Goal: Information Seeking & Learning: Learn about a topic

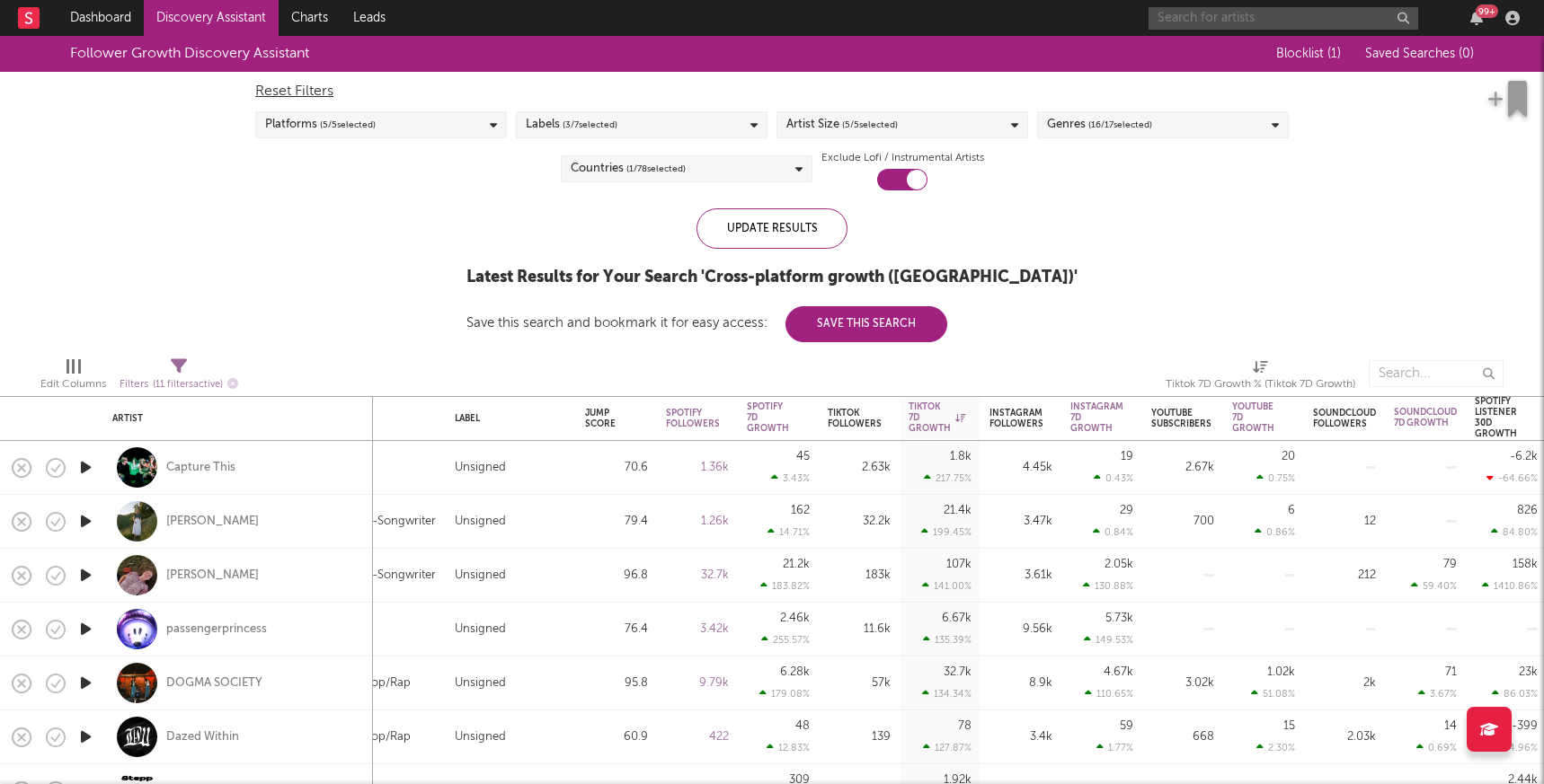
click at [1199, 14] on input "text" at bounding box center [1283, 18] width 269 height 23
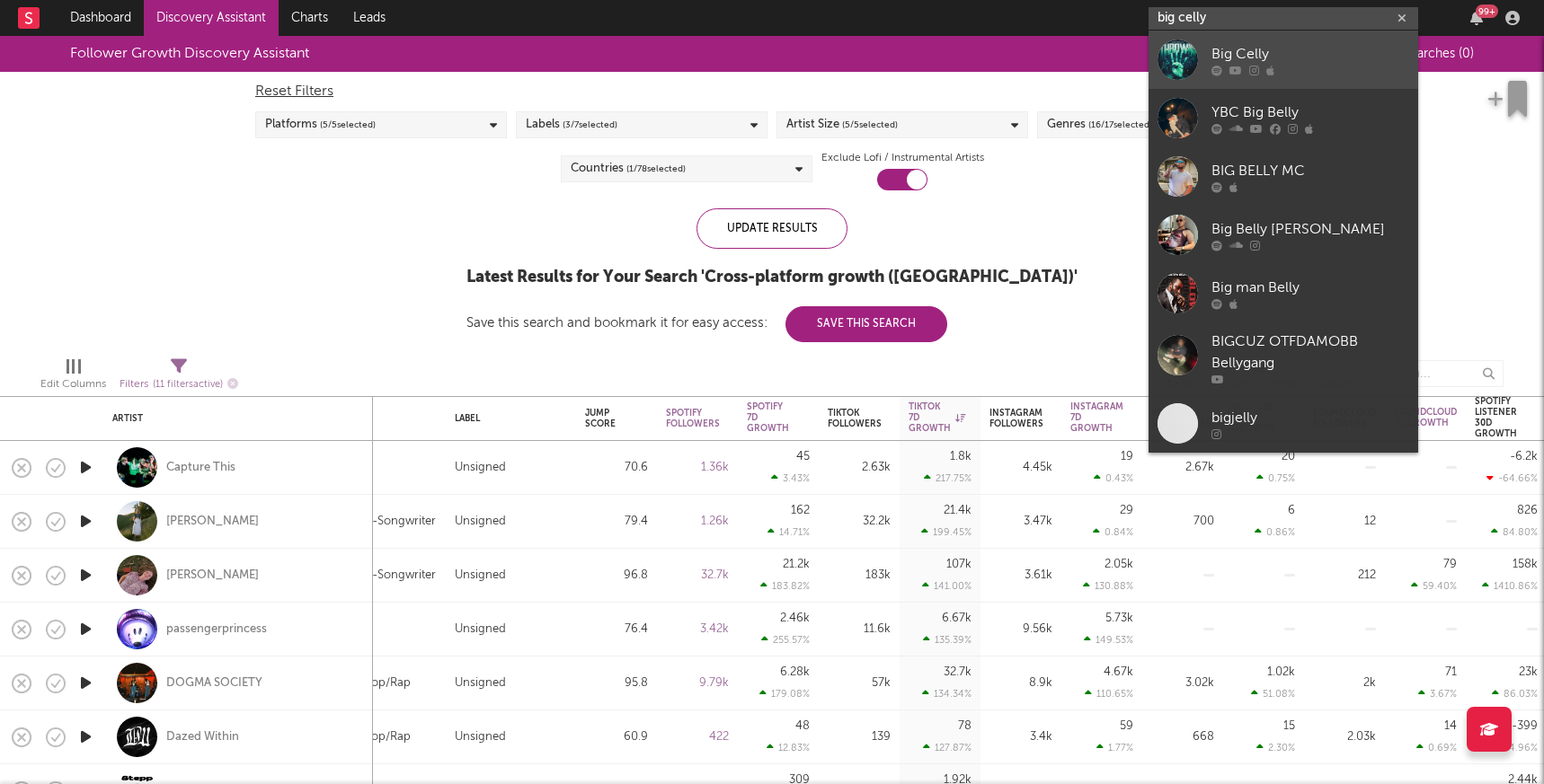
type input "big celly"
click at [1221, 51] on div "Big Celly" at bounding box center [1310, 54] width 198 height 22
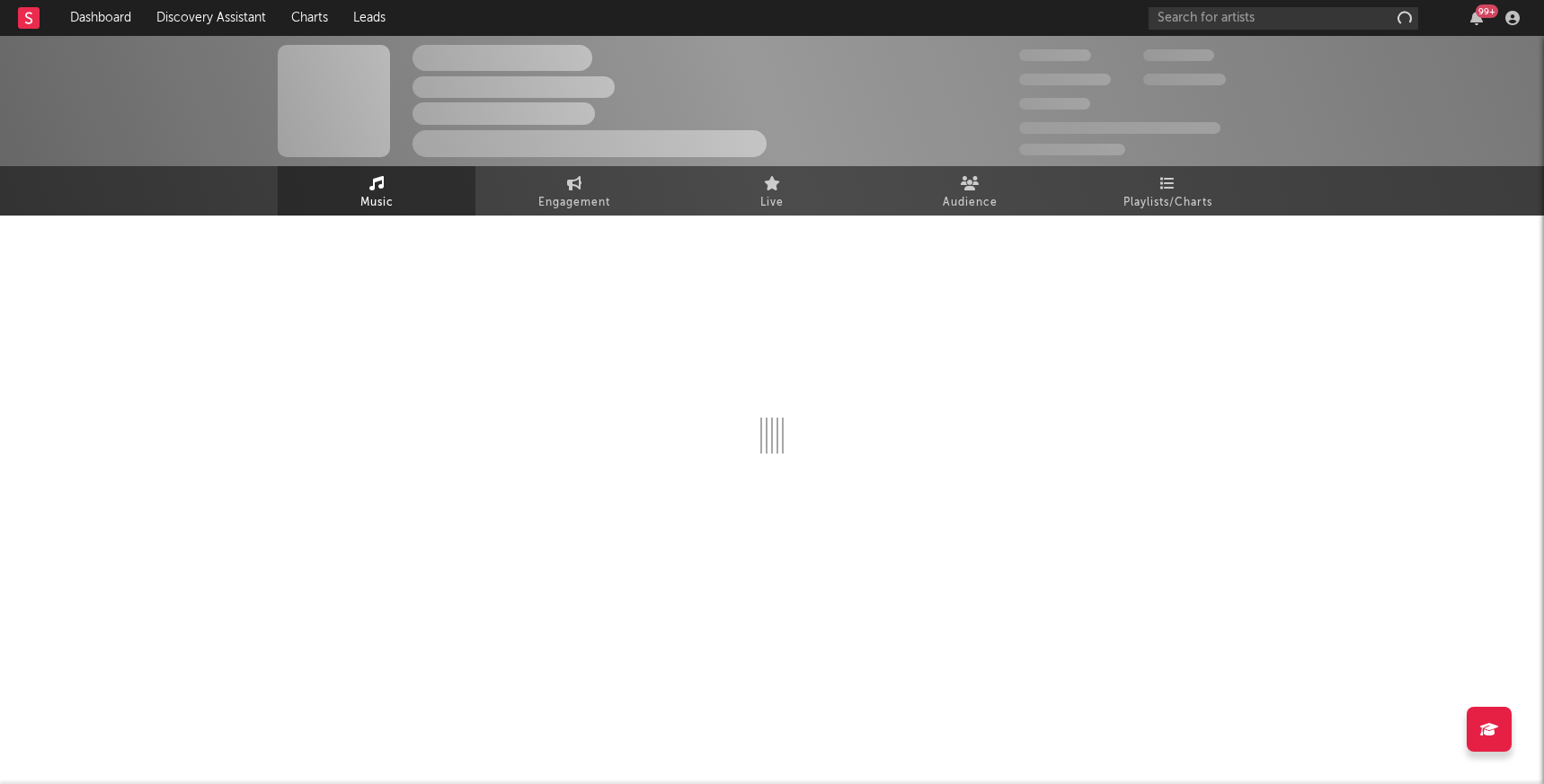
select select "6m"
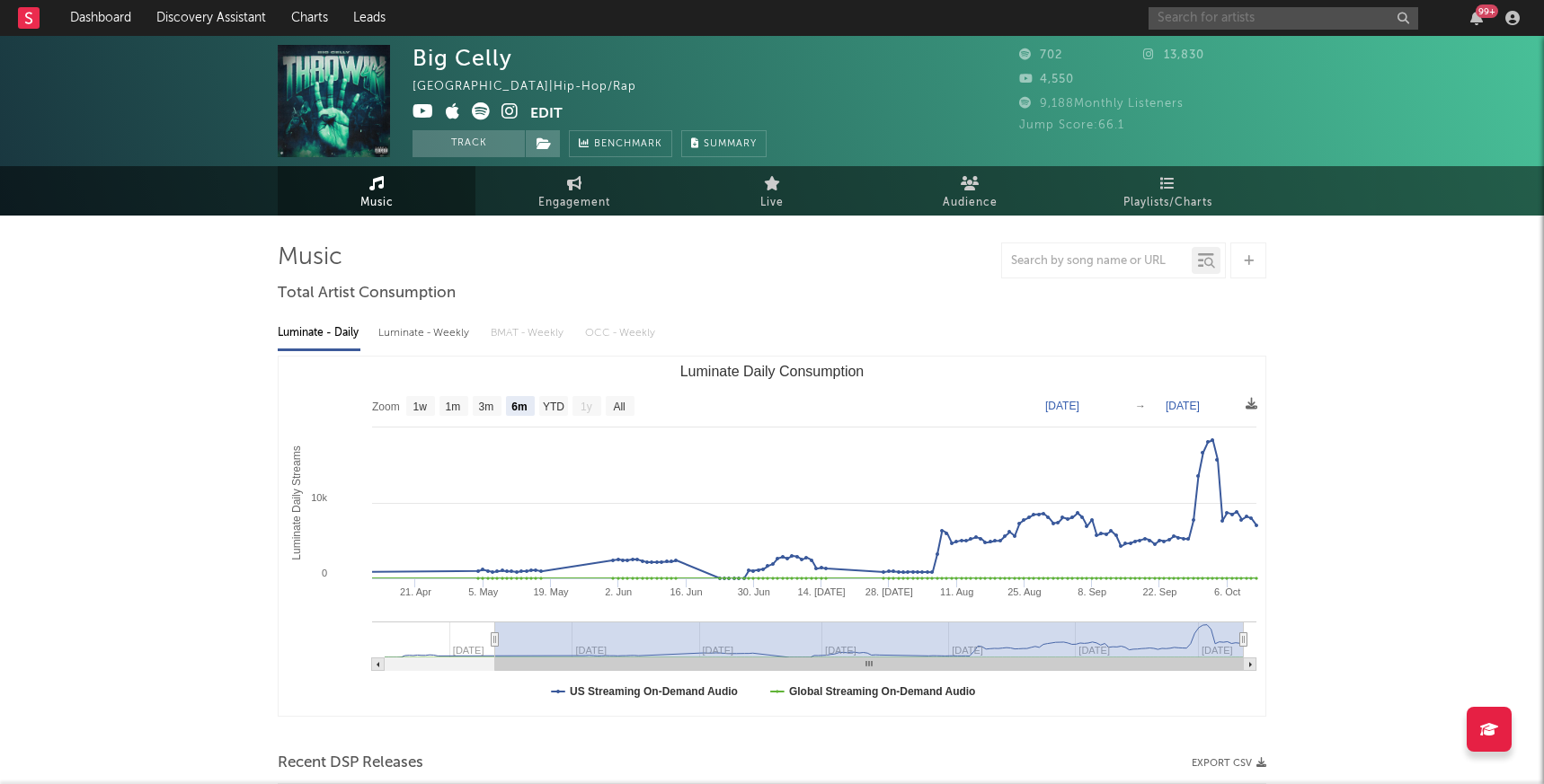
click at [1185, 20] on input "text" at bounding box center [1283, 18] width 269 height 23
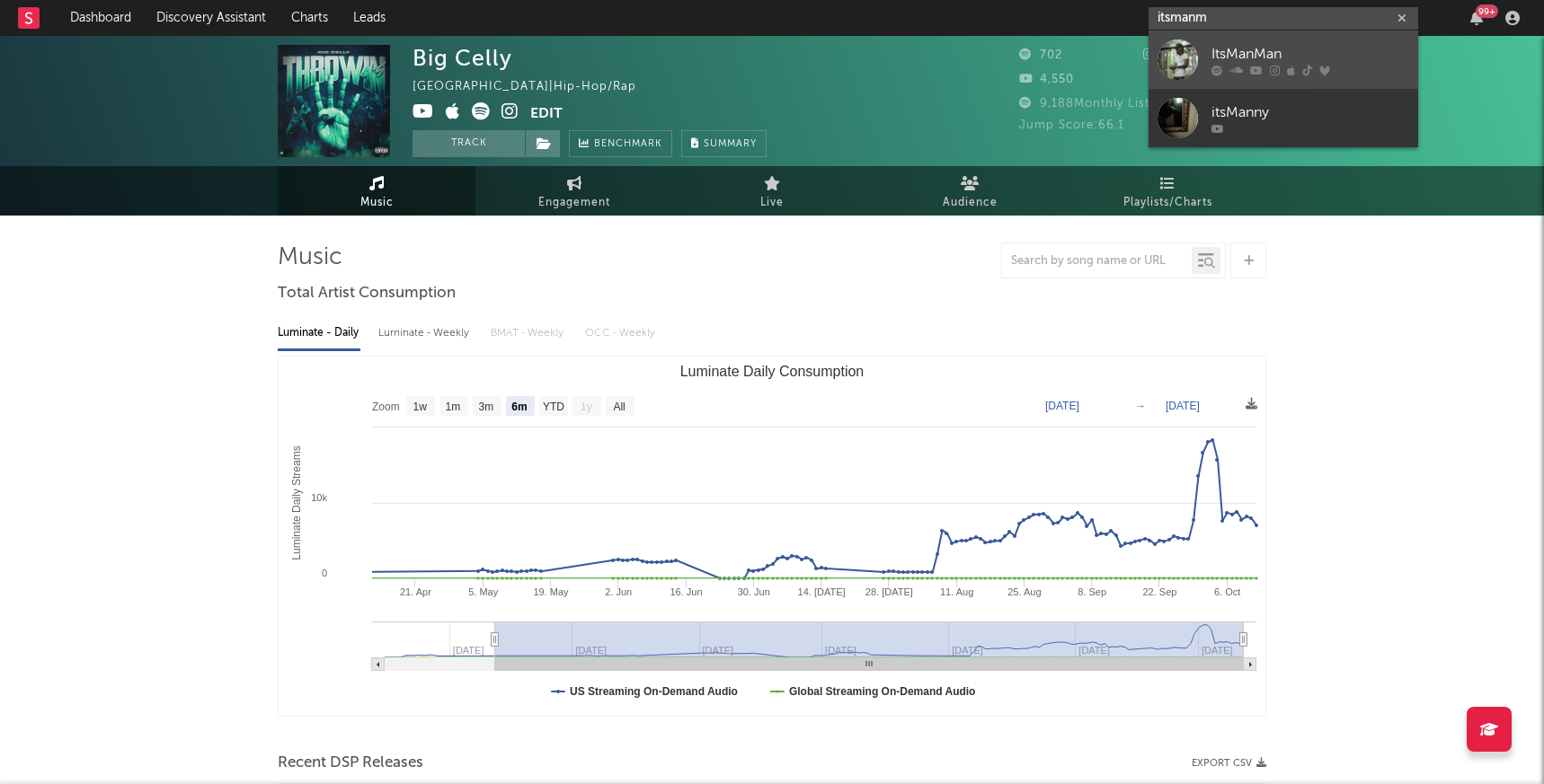
type input "itsmanm"
click at [1254, 49] on div "ItsManMan" at bounding box center [1310, 54] width 198 height 22
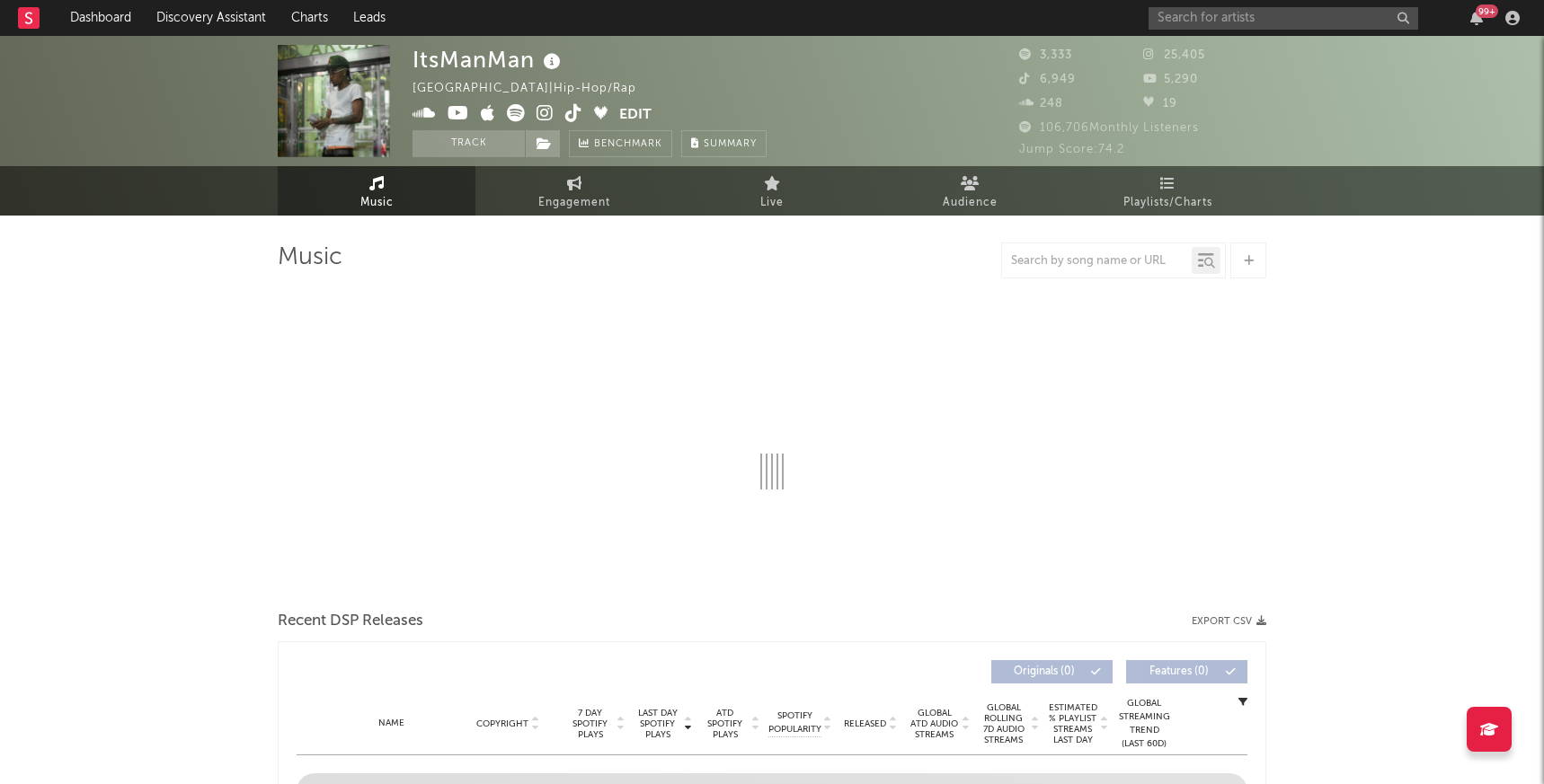
select select "6m"
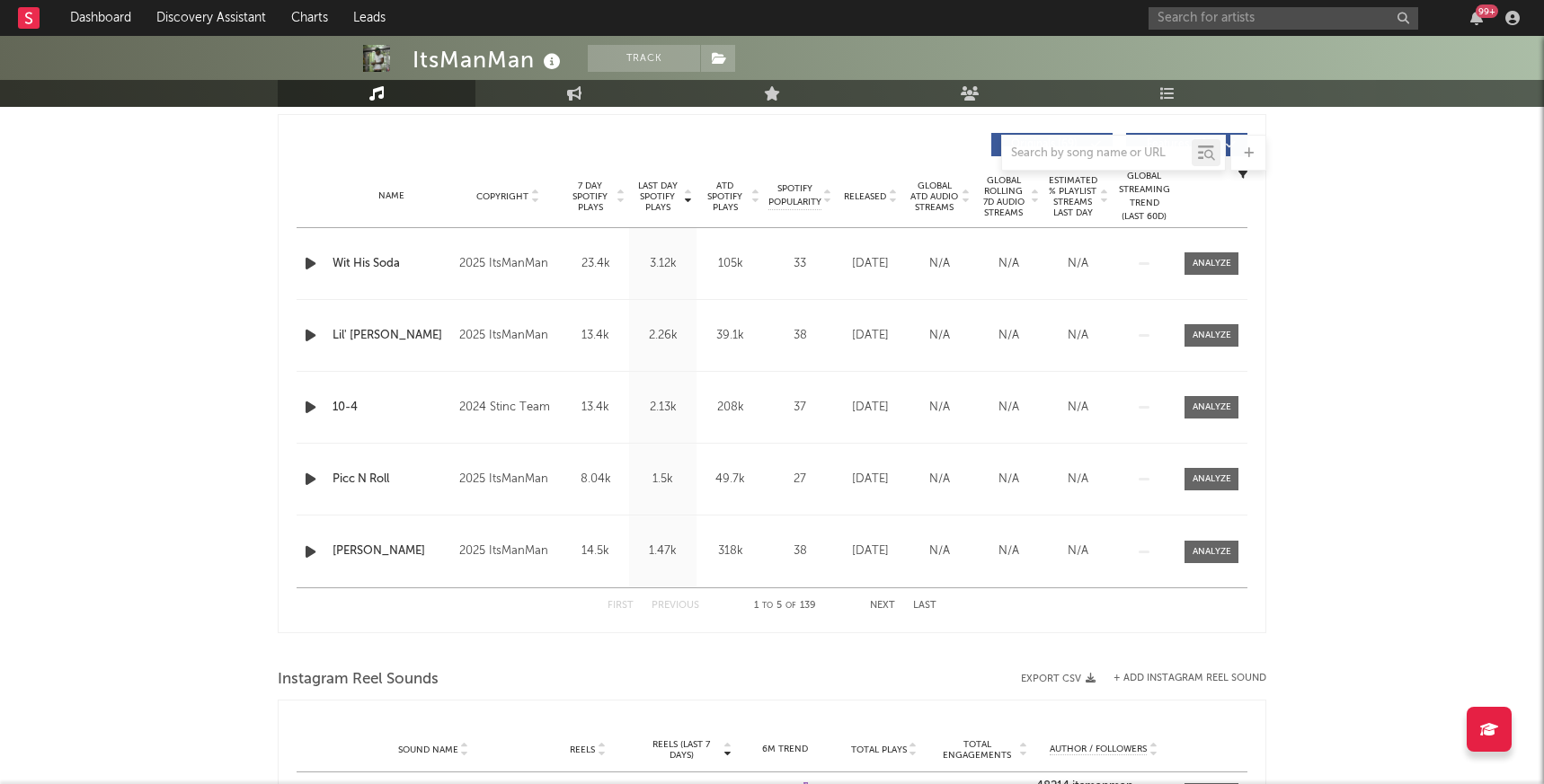
scroll to position [673, 0]
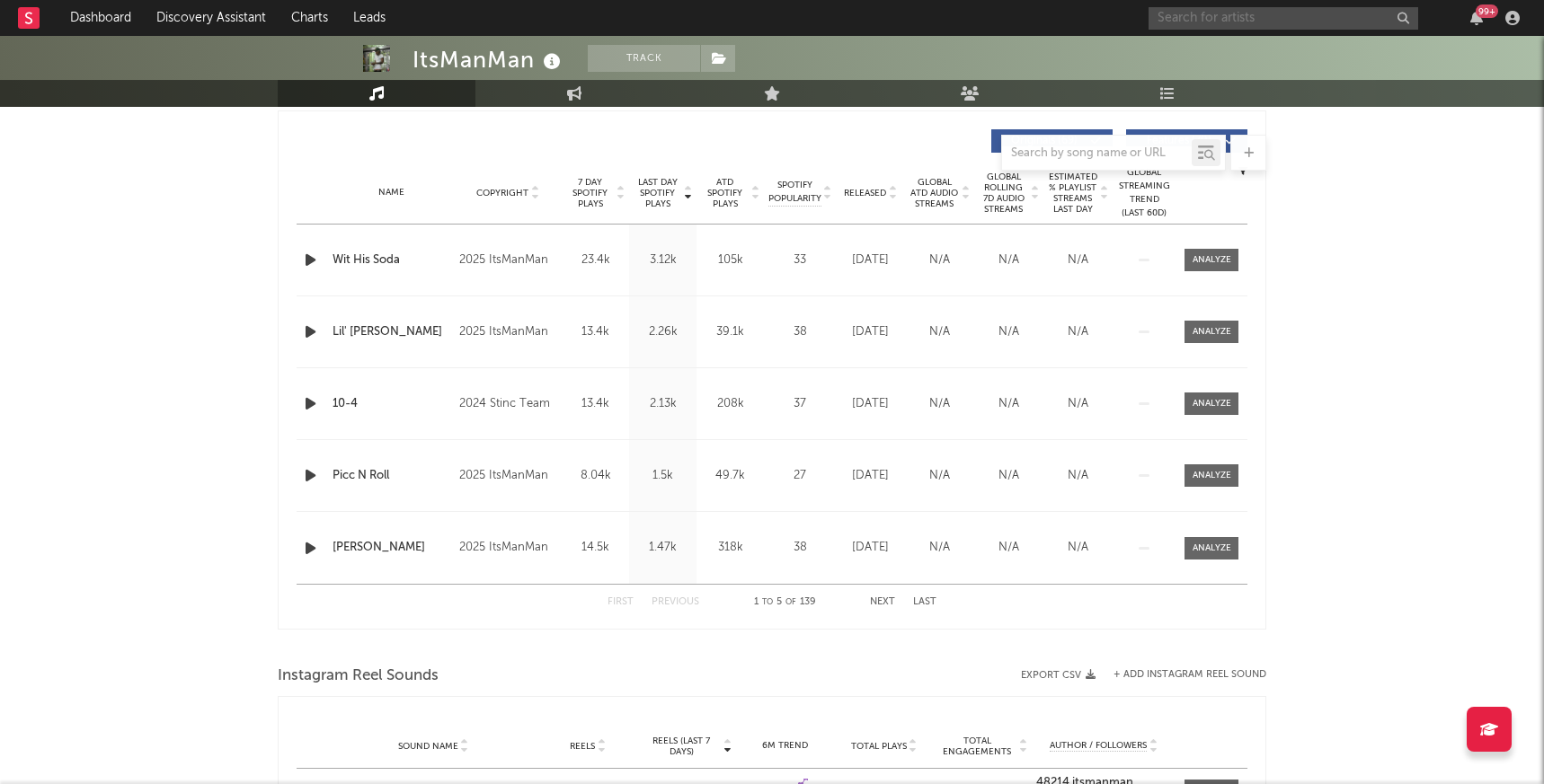
click at [1194, 20] on input "text" at bounding box center [1283, 18] width 269 height 23
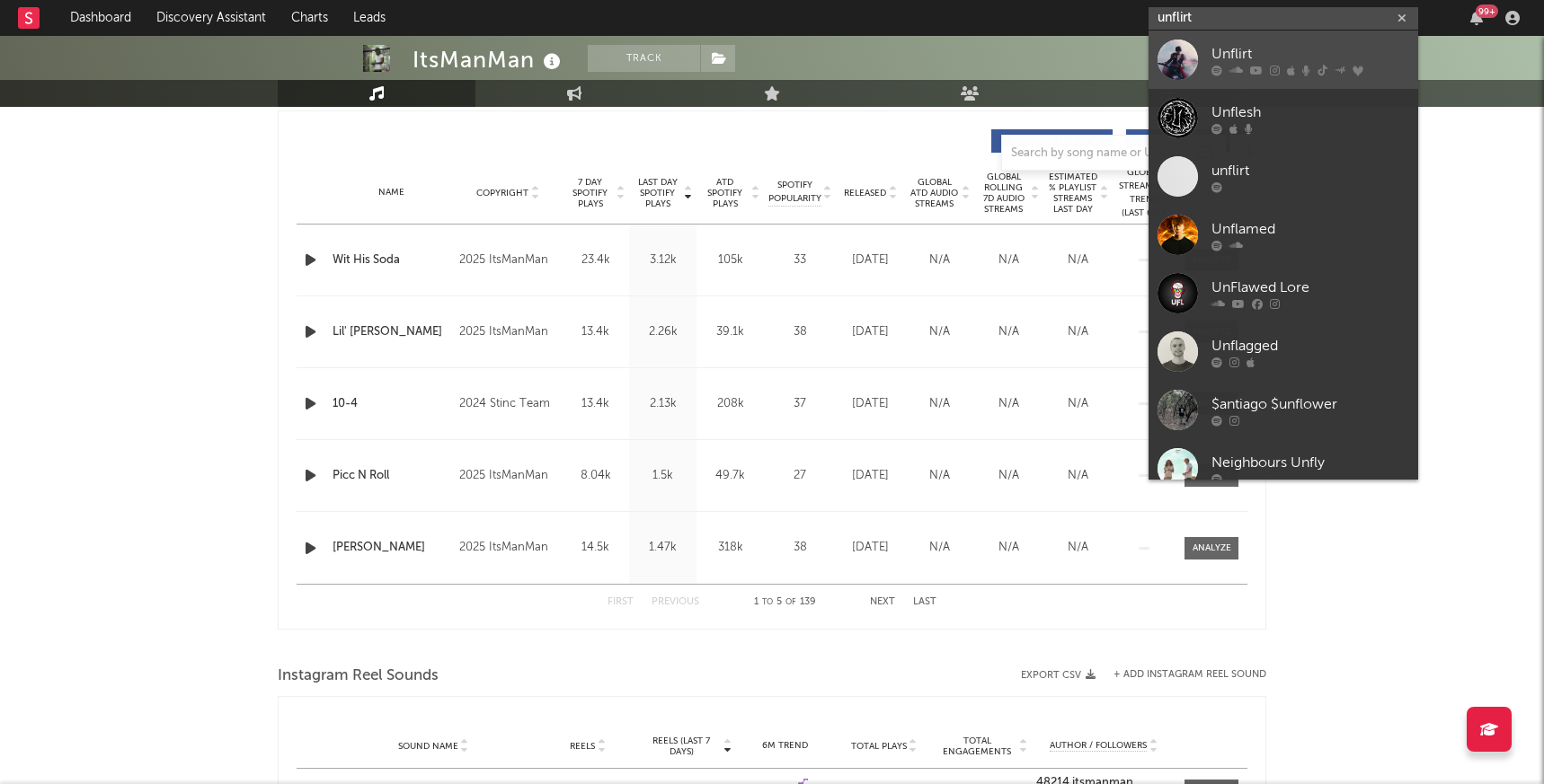
type input "unflirt"
click at [1231, 45] on div "Unflirt" at bounding box center [1310, 54] width 198 height 22
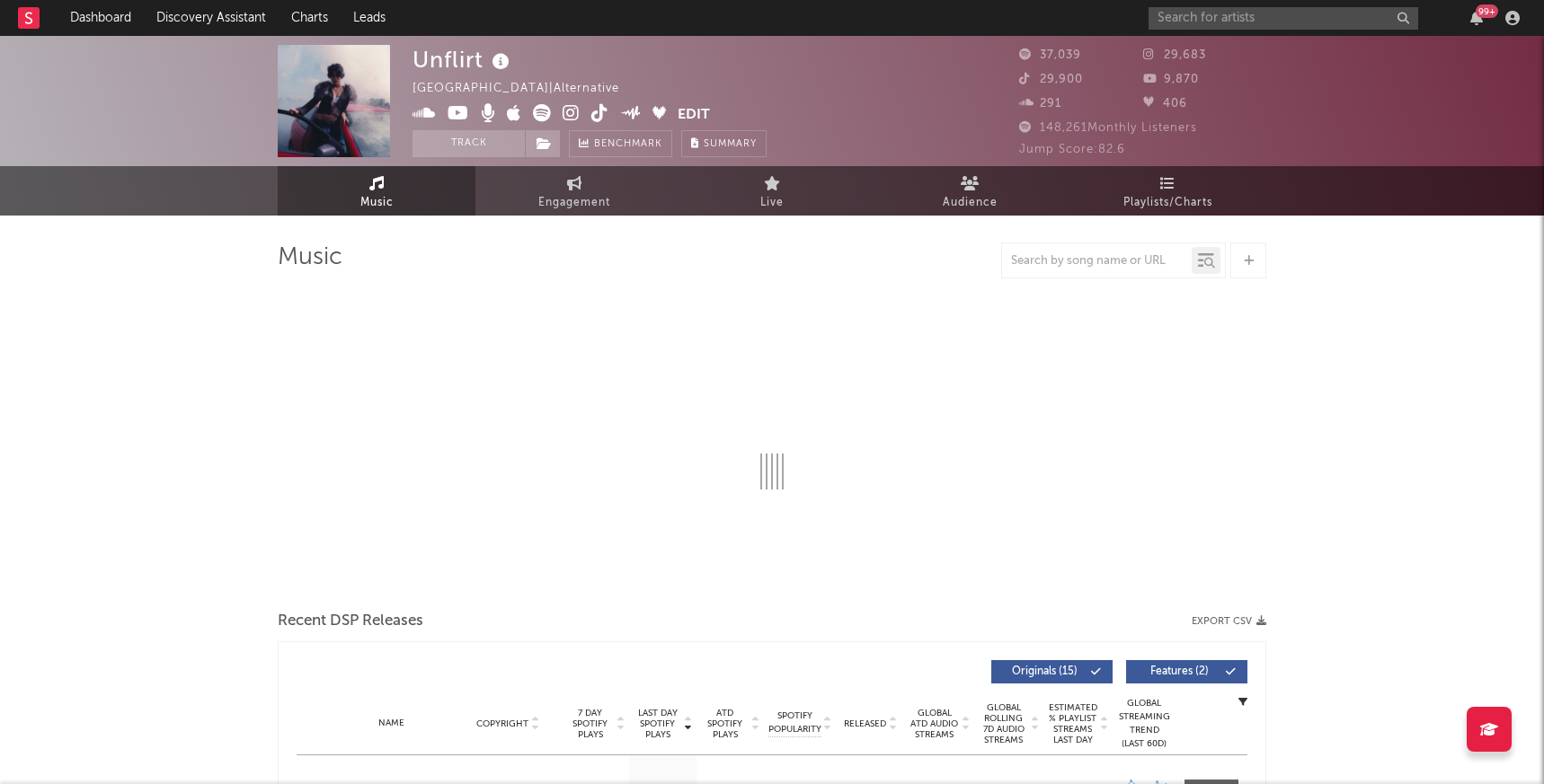
select select "6m"
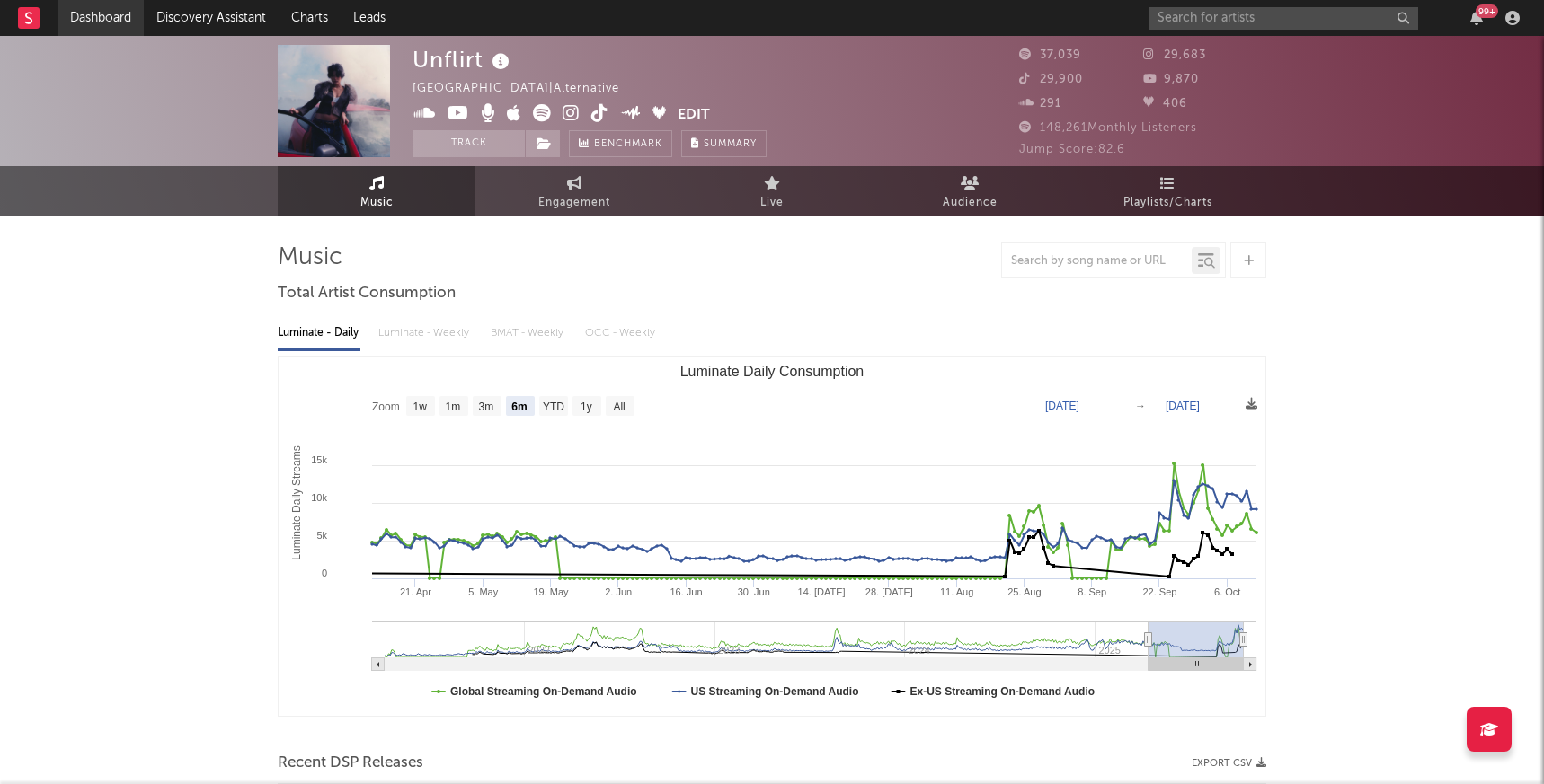
click at [94, 16] on link "Dashboard" at bounding box center [101, 17] width 86 height 36
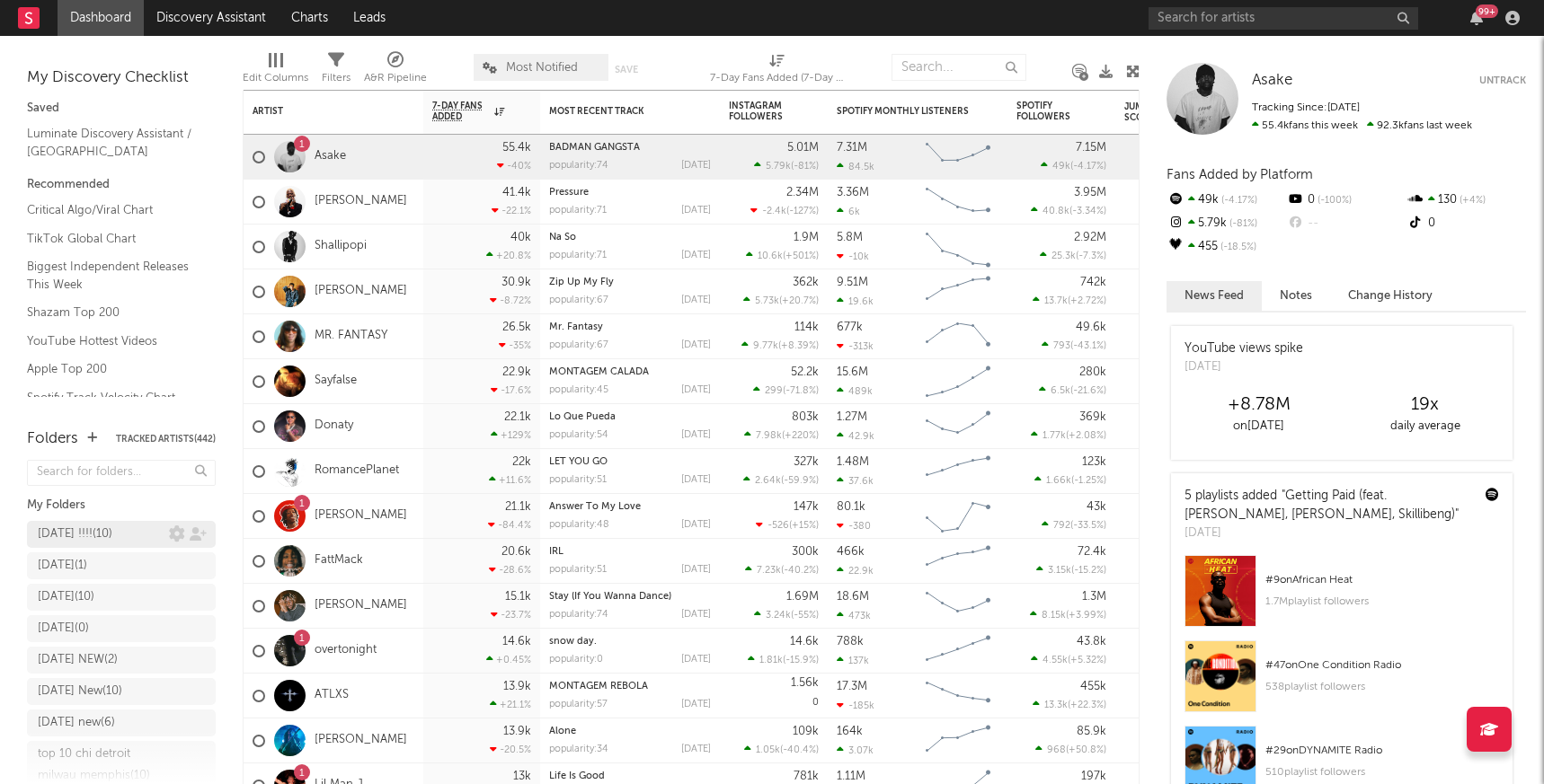
click at [99, 533] on div "[DATE] !!!! ( 10 )" at bounding box center [74, 535] width 74 height 22
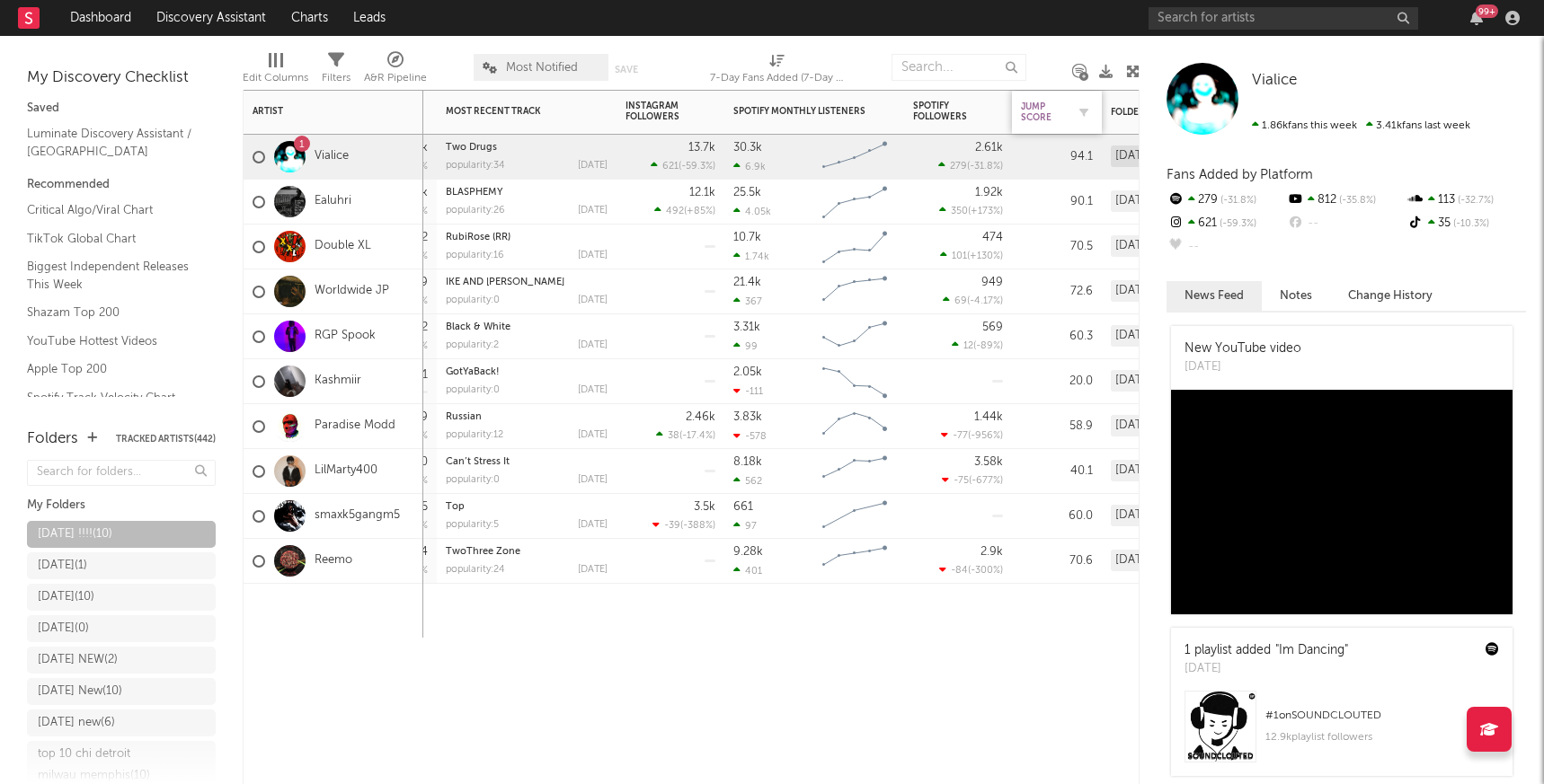
click at [1037, 108] on div "Jump Score" at bounding box center [1043, 113] width 45 height 22
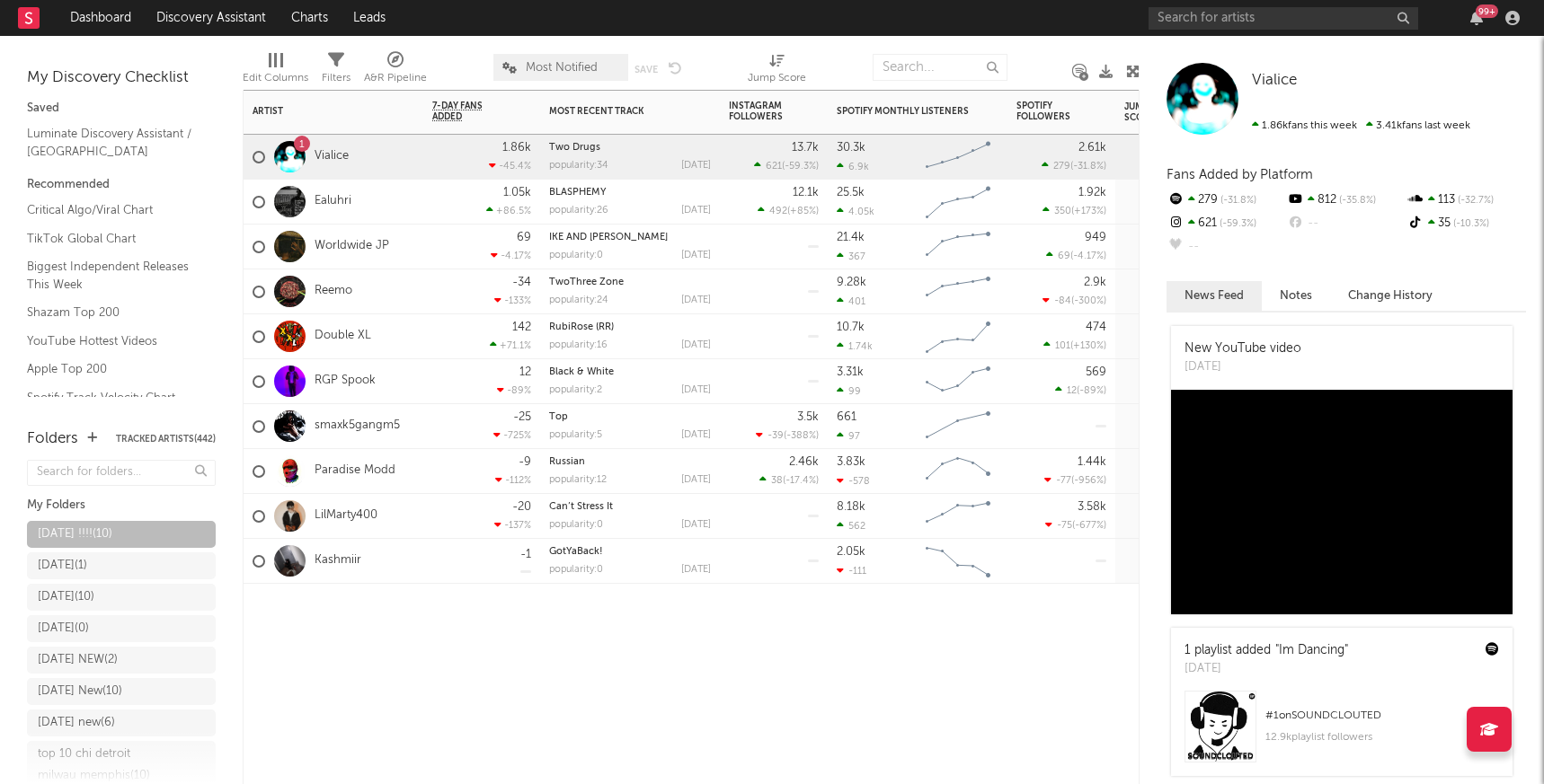
click at [383, 203] on div "Ealuhri" at bounding box center [334, 201] width 180 height 45
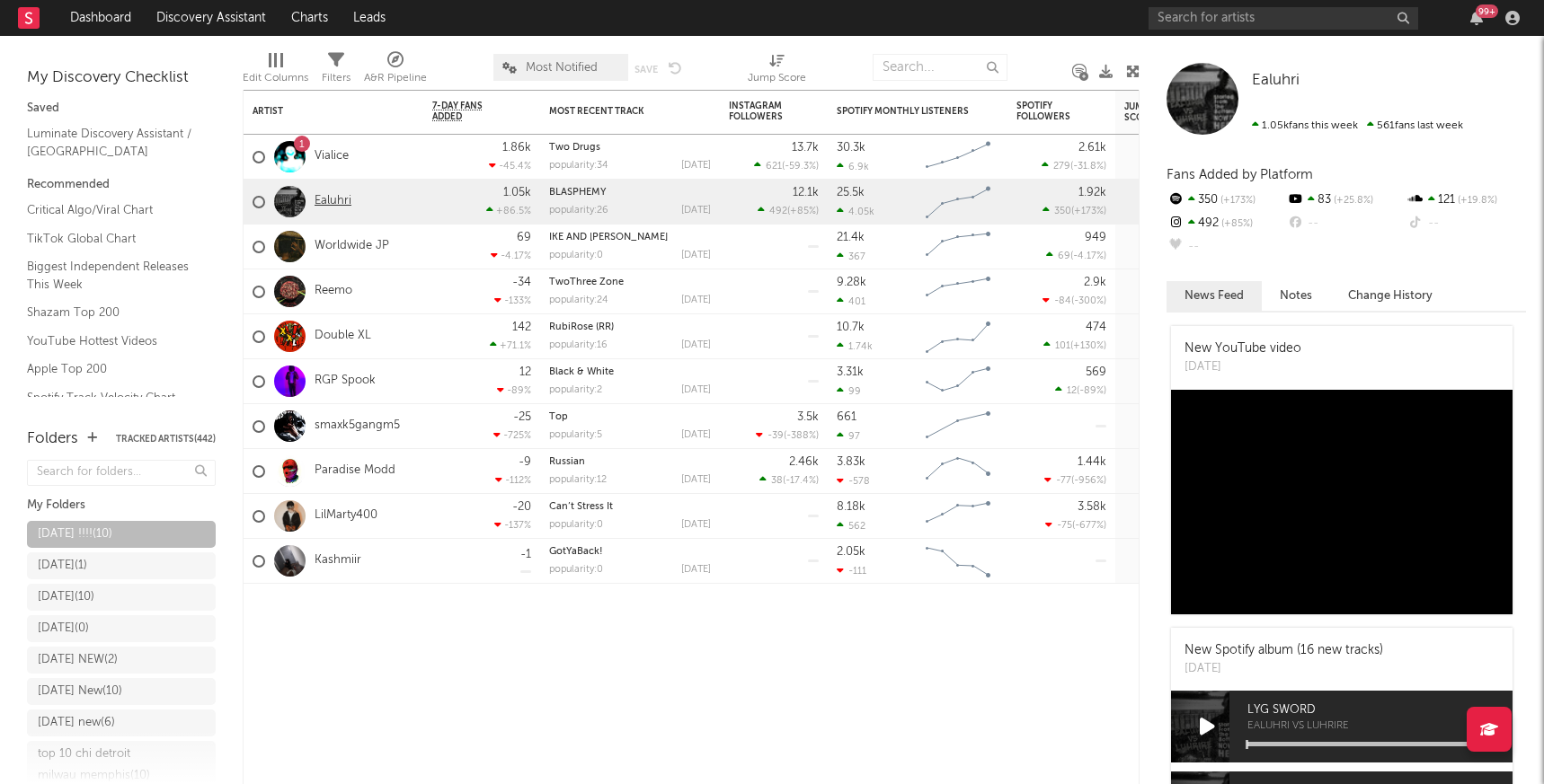
click at [341, 199] on link "Ealuhri" at bounding box center [333, 201] width 37 height 16
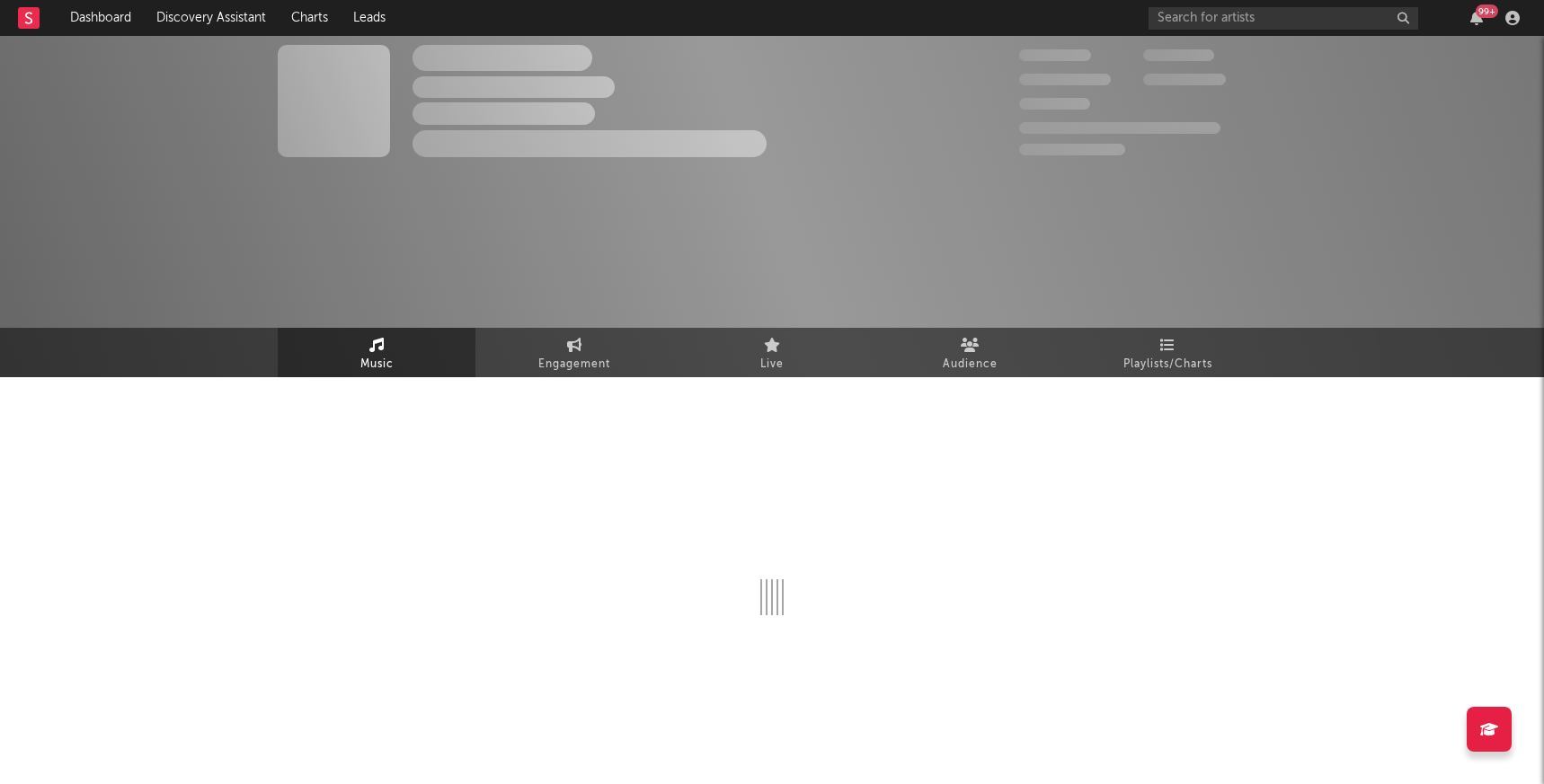
select select "6m"
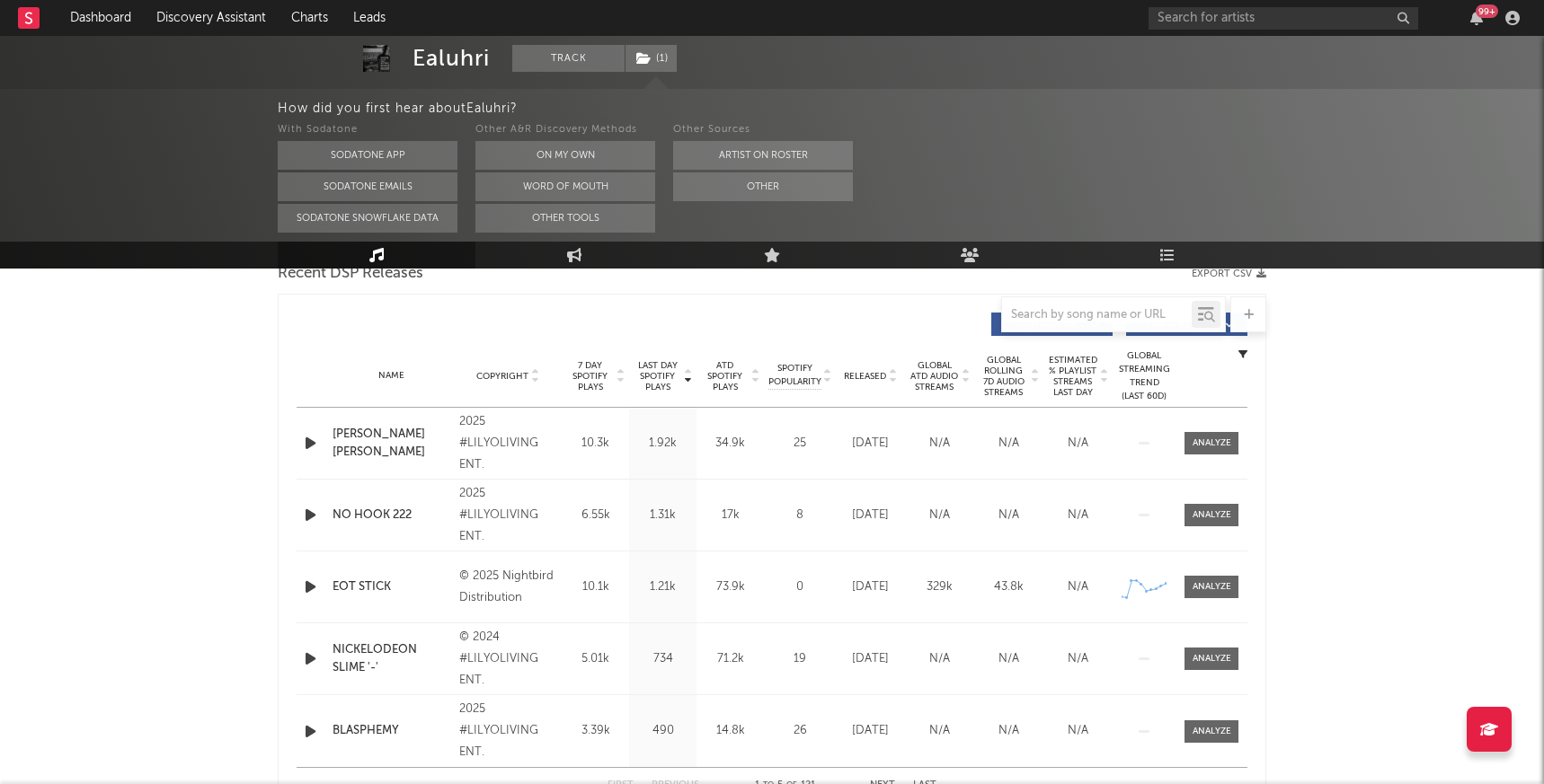
scroll to position [659, 0]
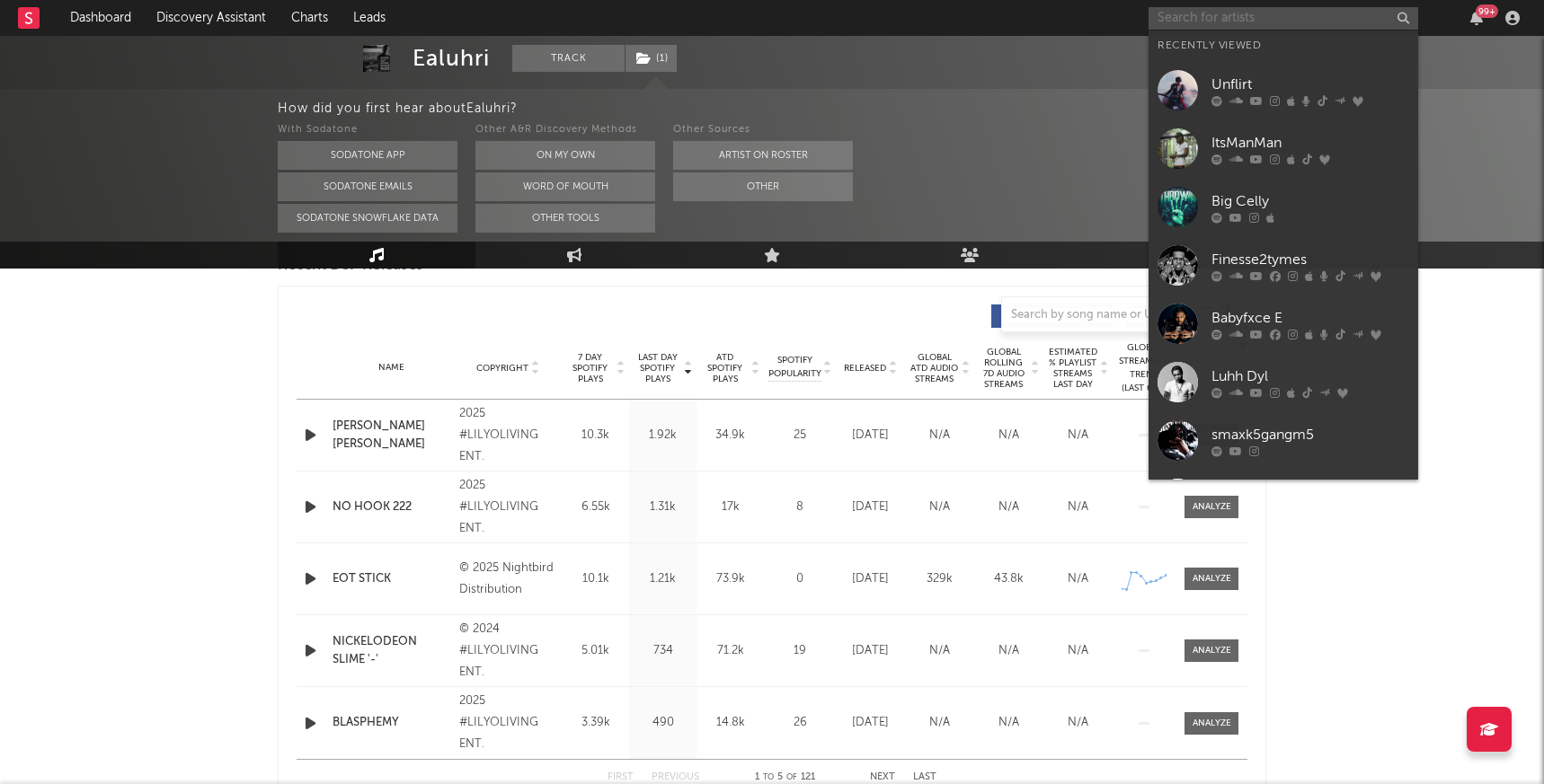
click at [1217, 27] on input "text" at bounding box center [1283, 18] width 269 height 23
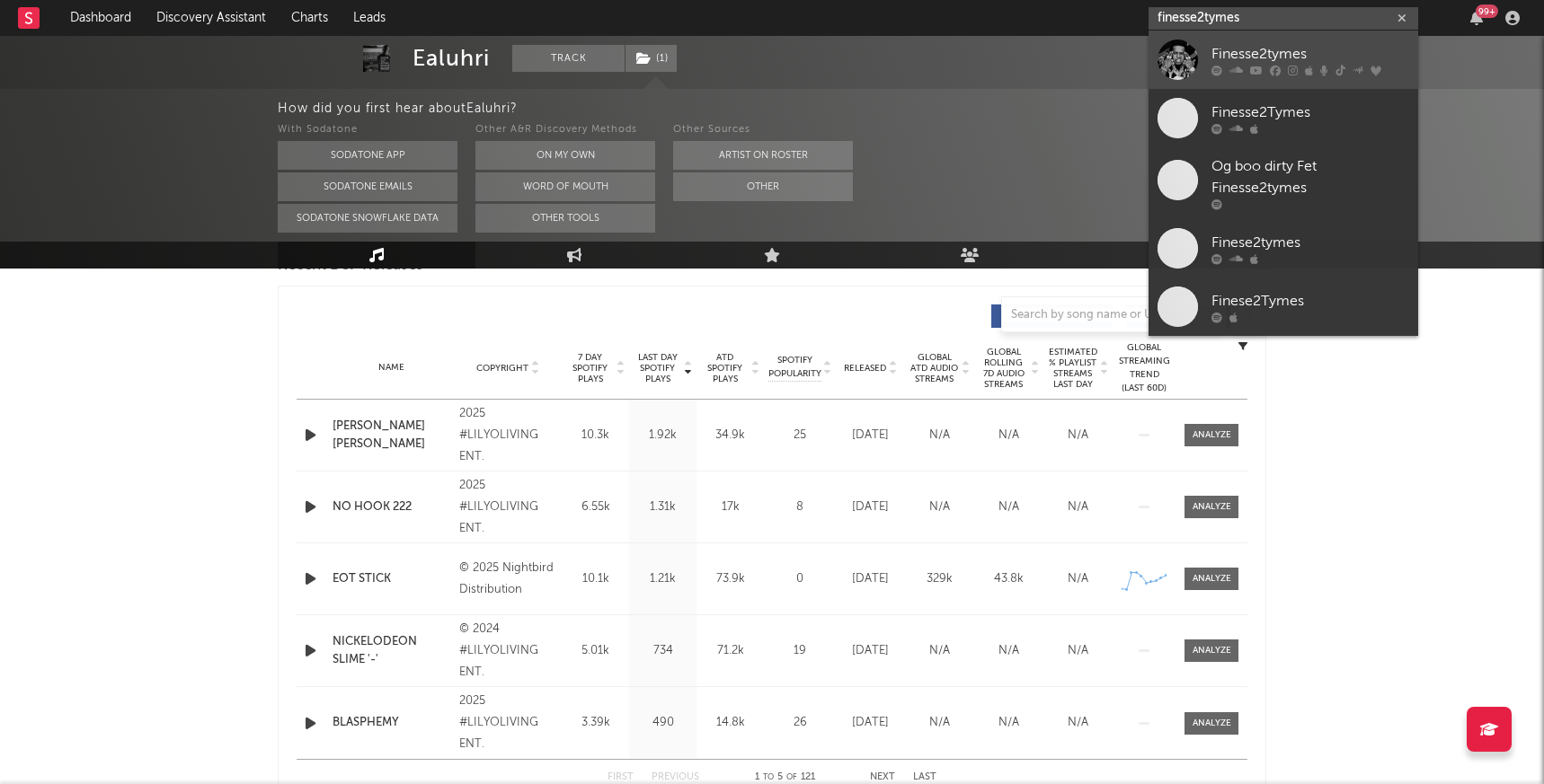
type input "finesse2tymes"
click at [1231, 59] on div "Finesse2tymes" at bounding box center [1310, 54] width 198 height 22
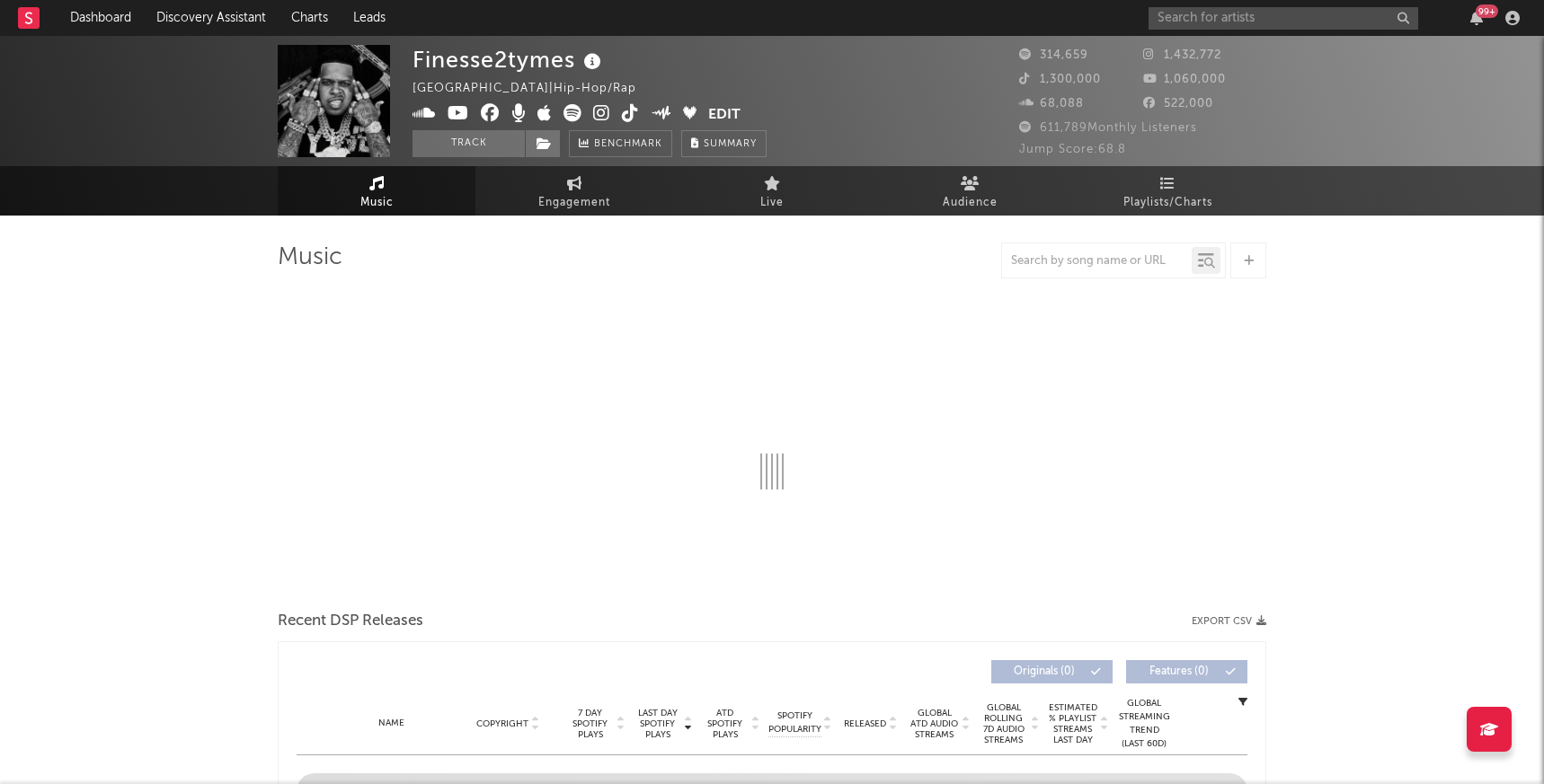
select select "6m"
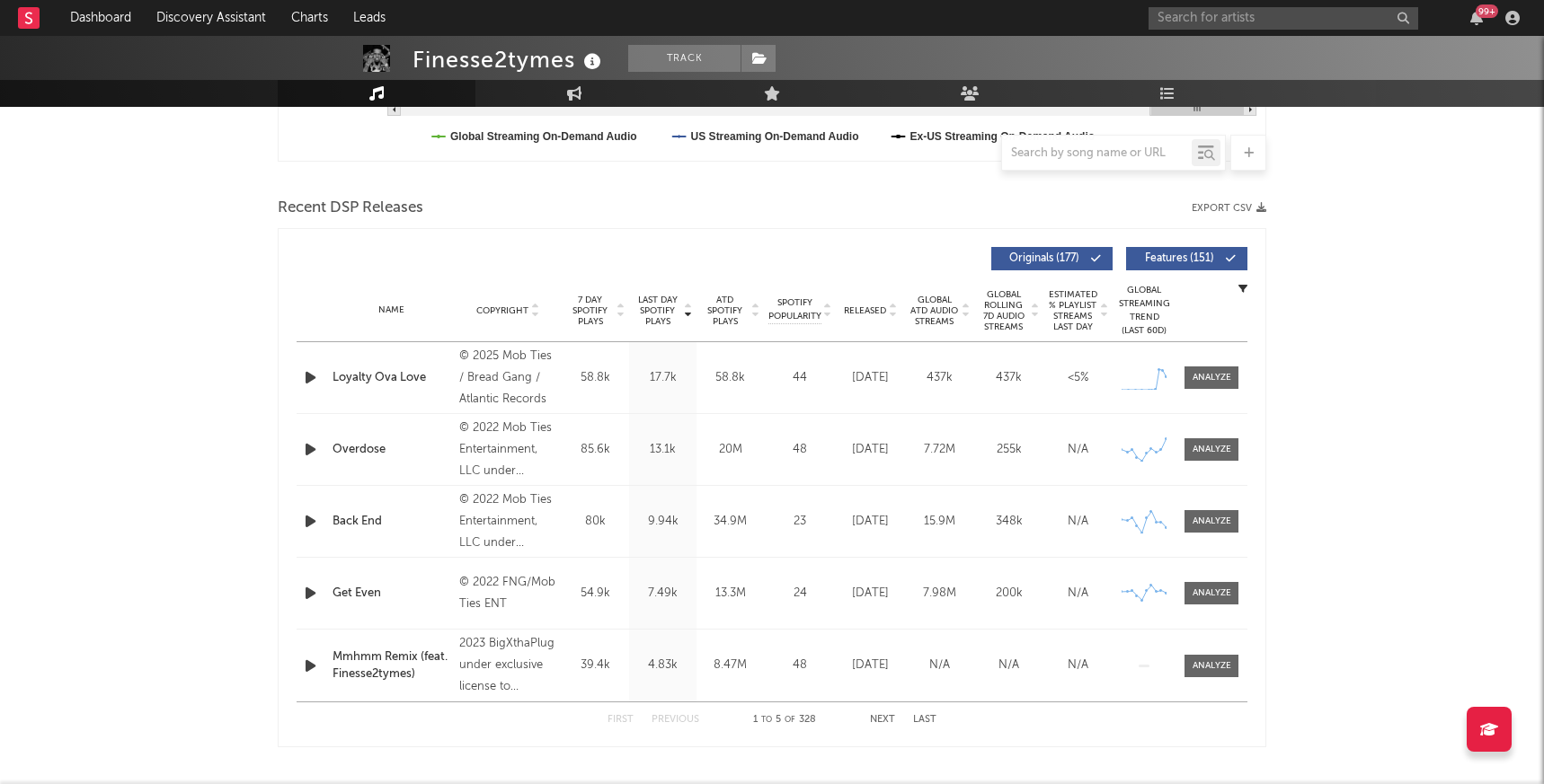
scroll to position [567, 0]
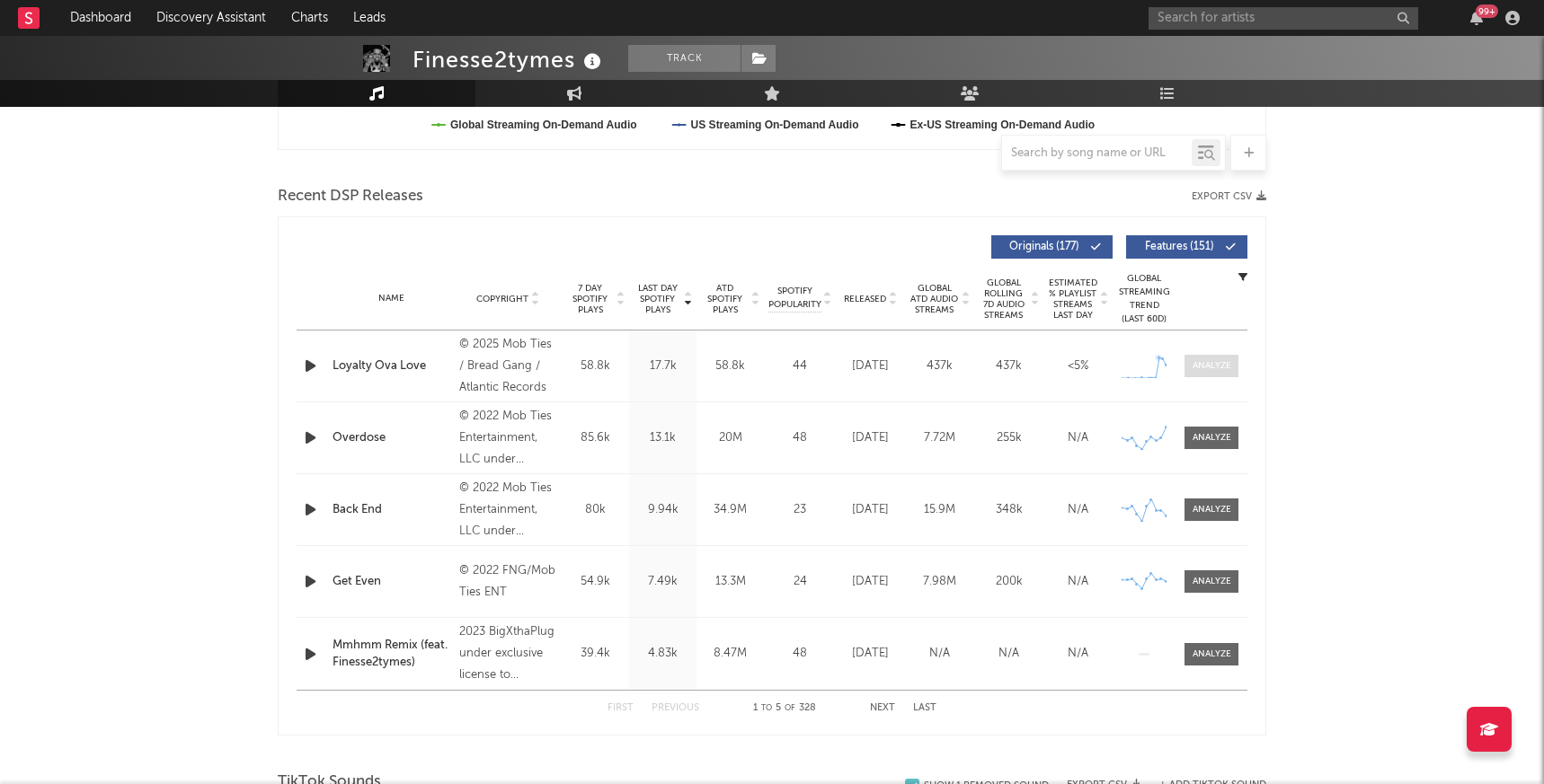
click at [1215, 367] on div at bounding box center [1211, 365] width 38 height 14
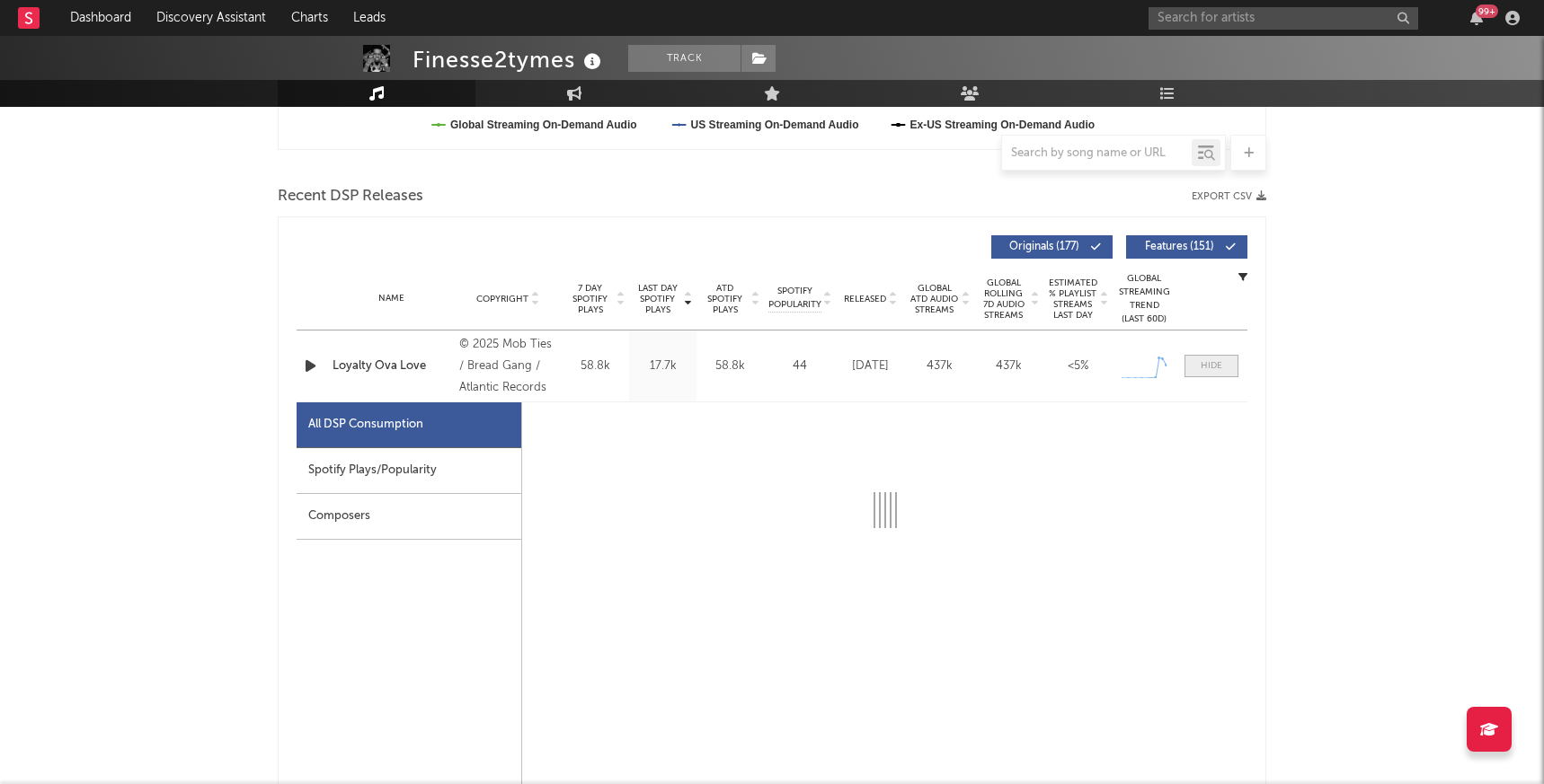
select select "1w"
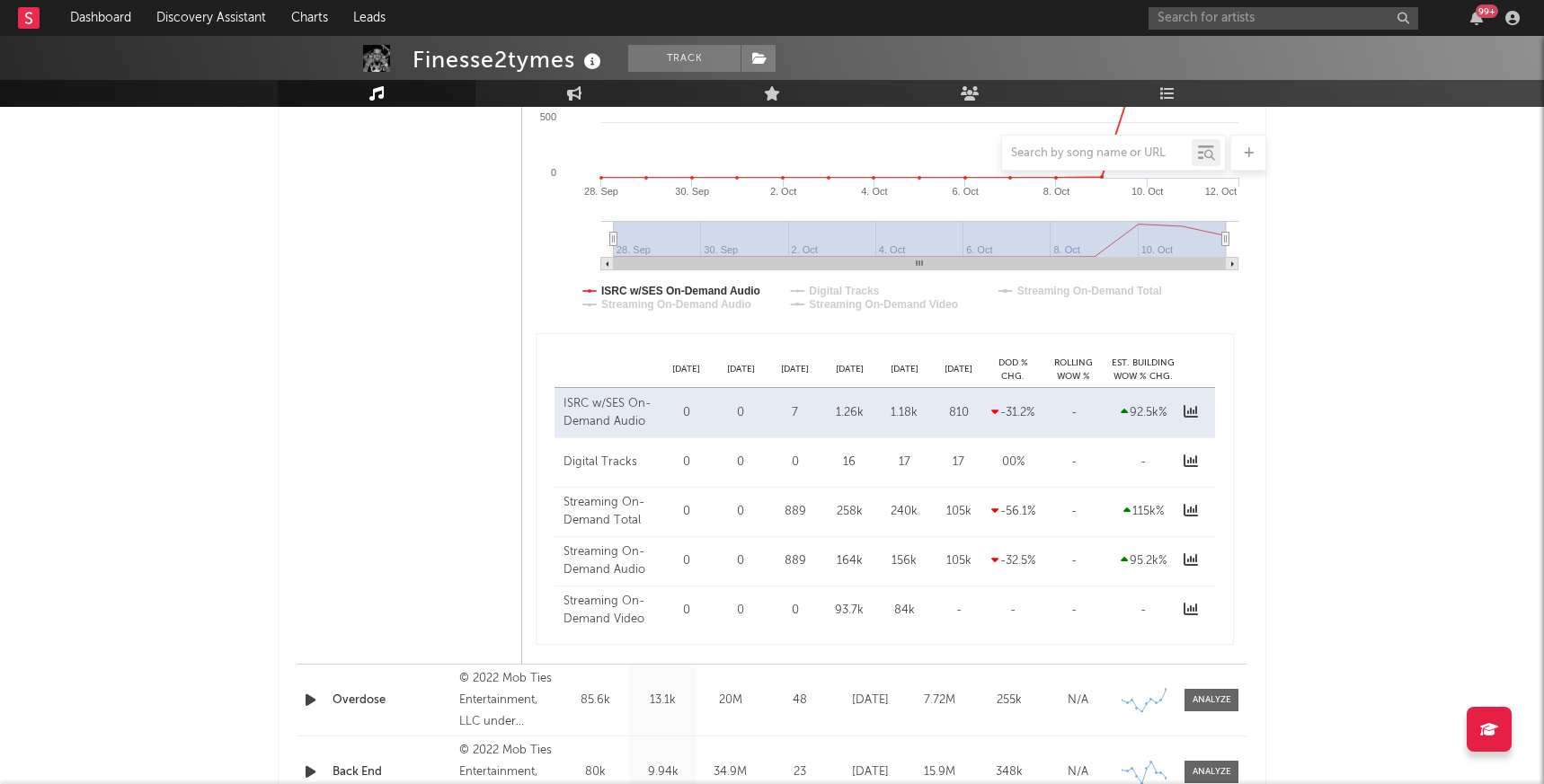
scroll to position [1163, 0]
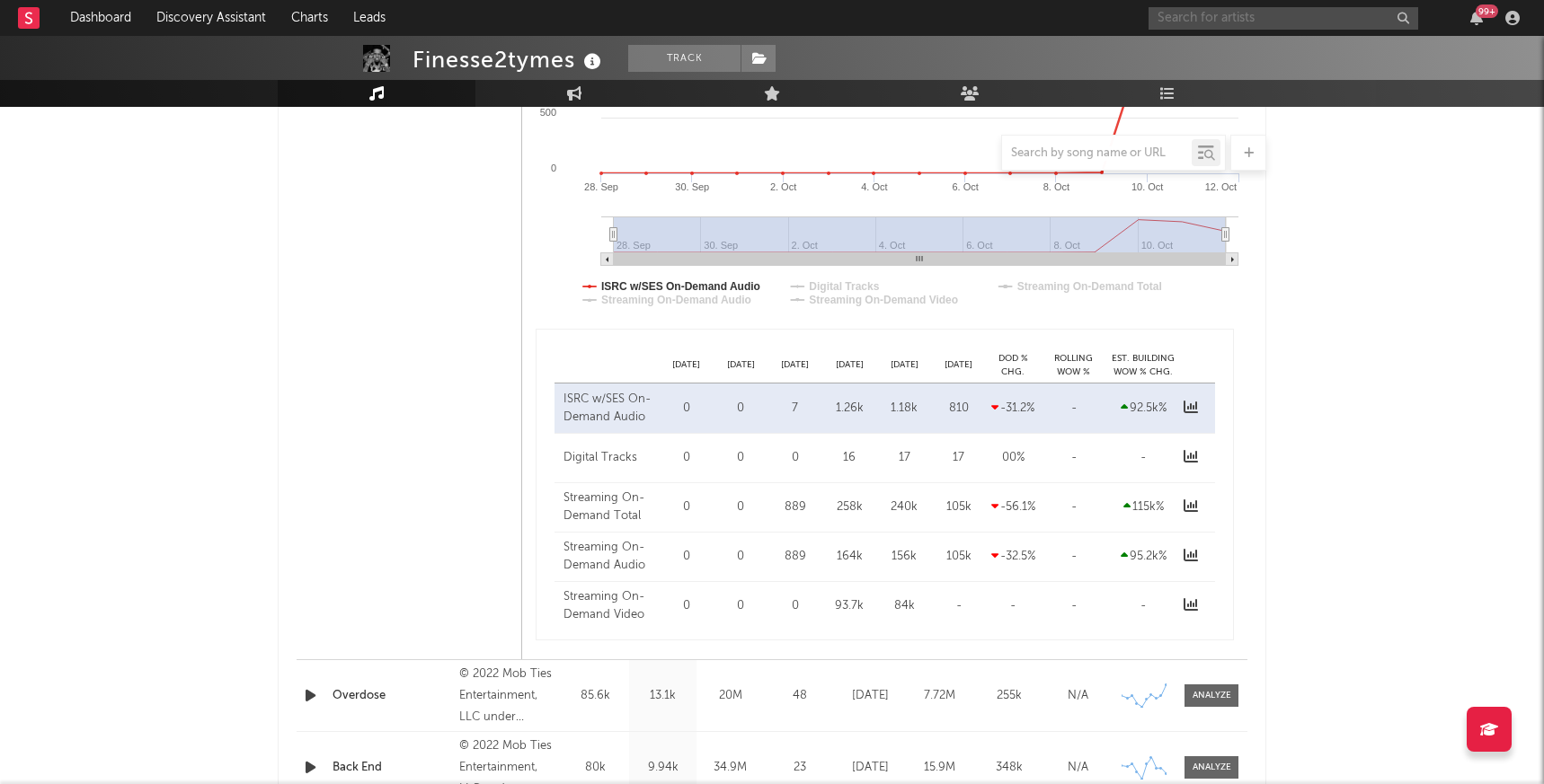
click at [1230, 18] on input "text" at bounding box center [1283, 18] width 269 height 23
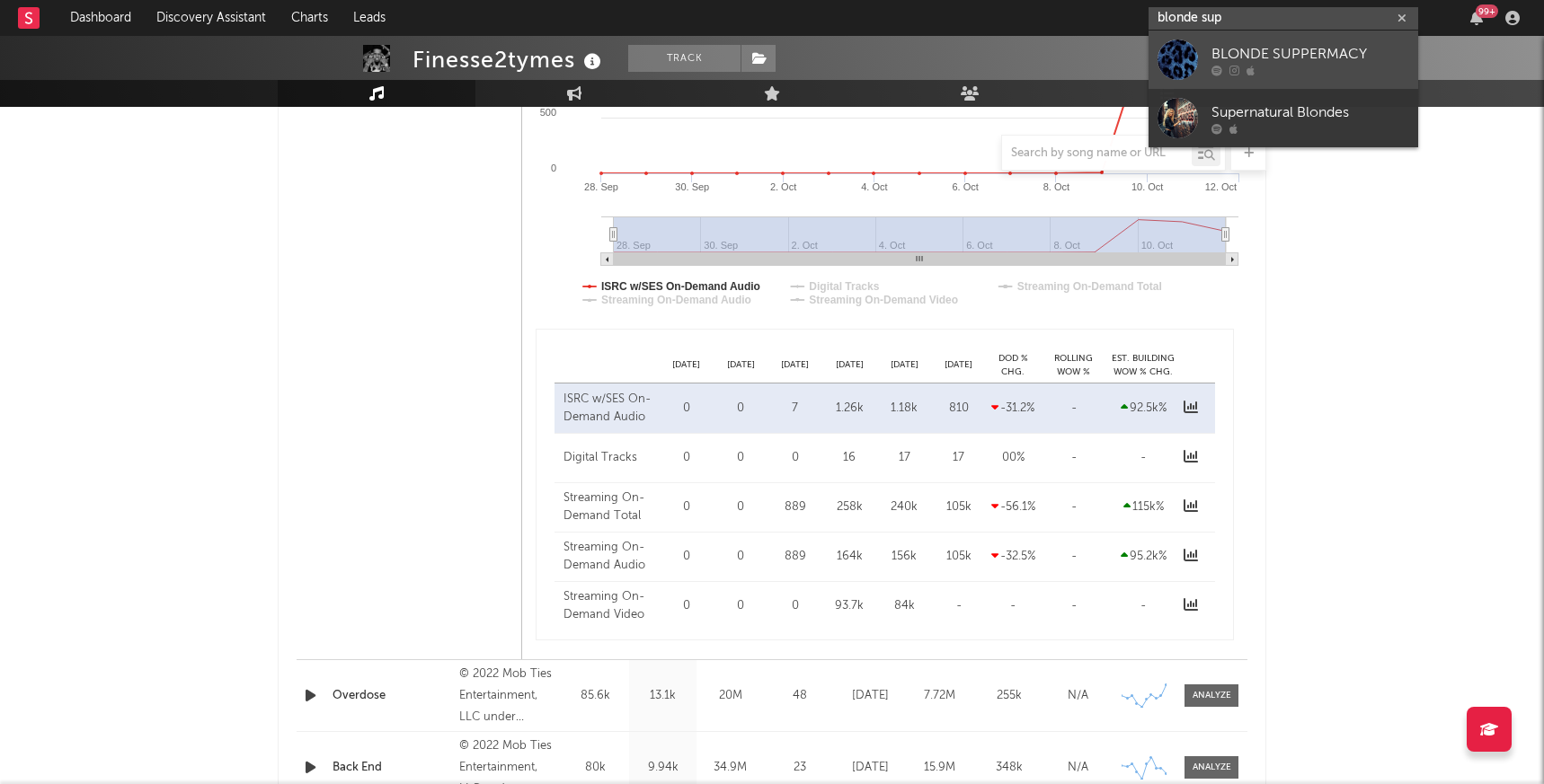
type input "blonde sup"
click at [1262, 60] on div "BLONDE SUPPERMACY" at bounding box center [1310, 54] width 198 height 22
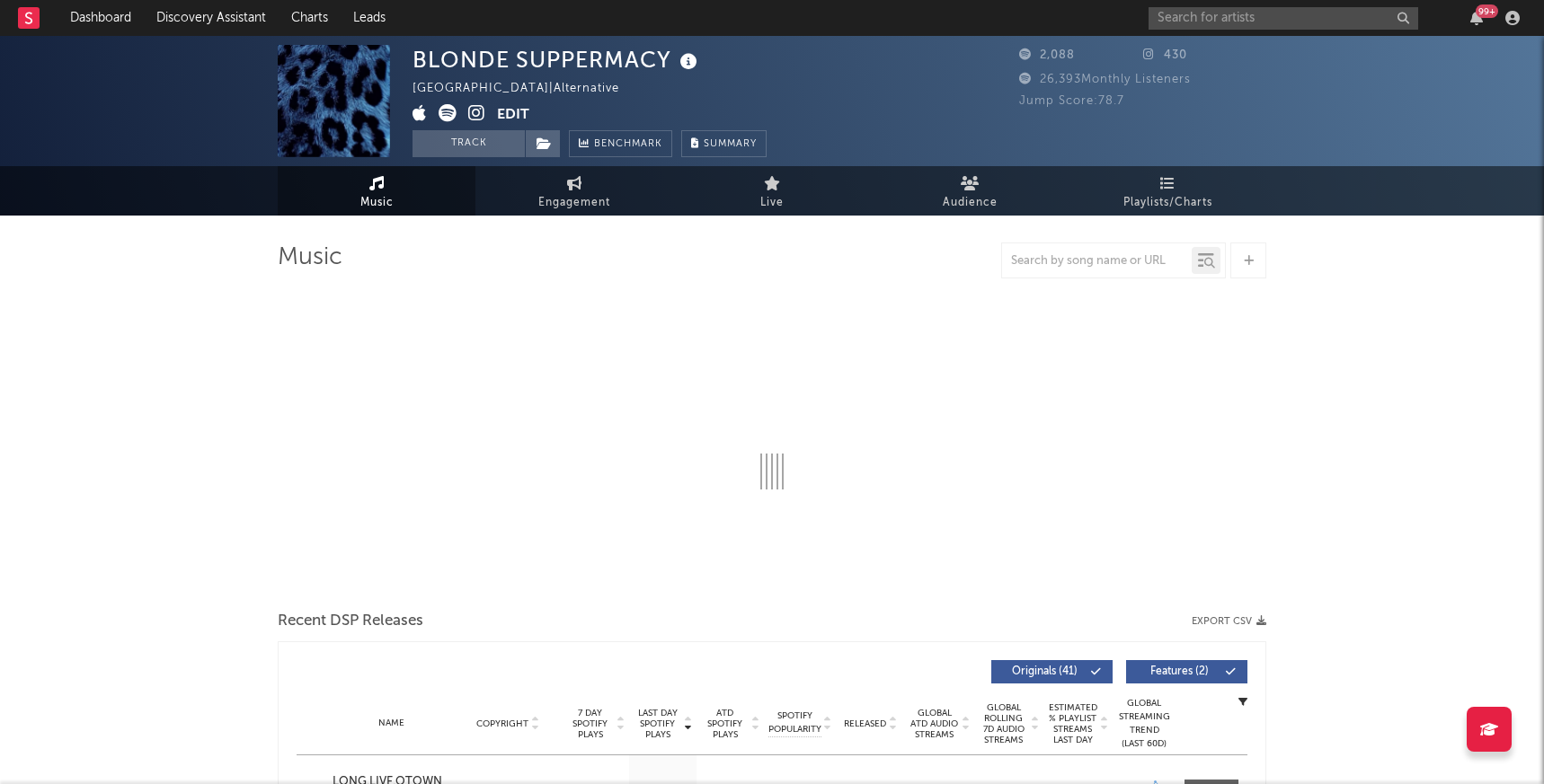
select select "6m"
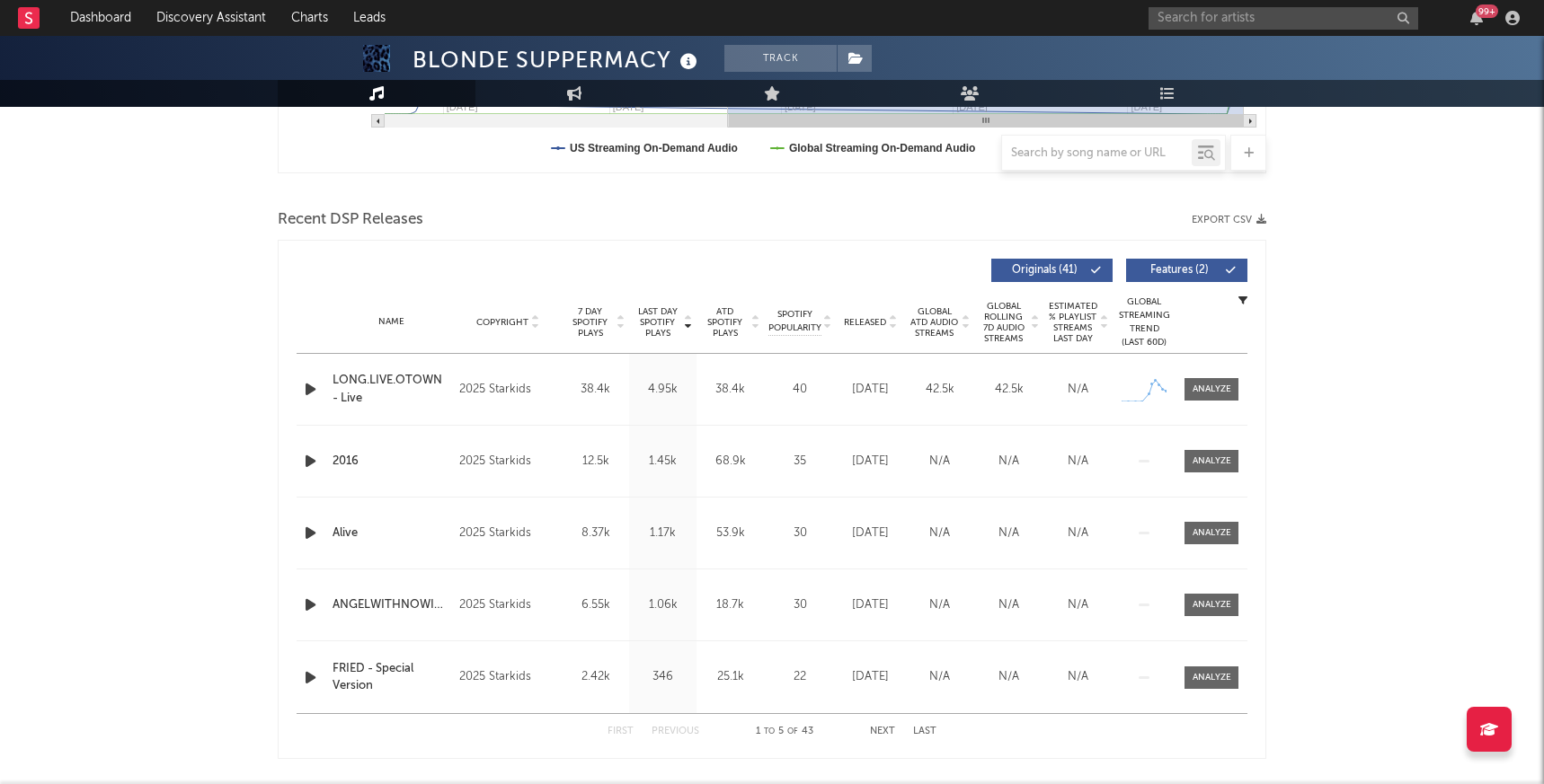
scroll to position [553, 0]
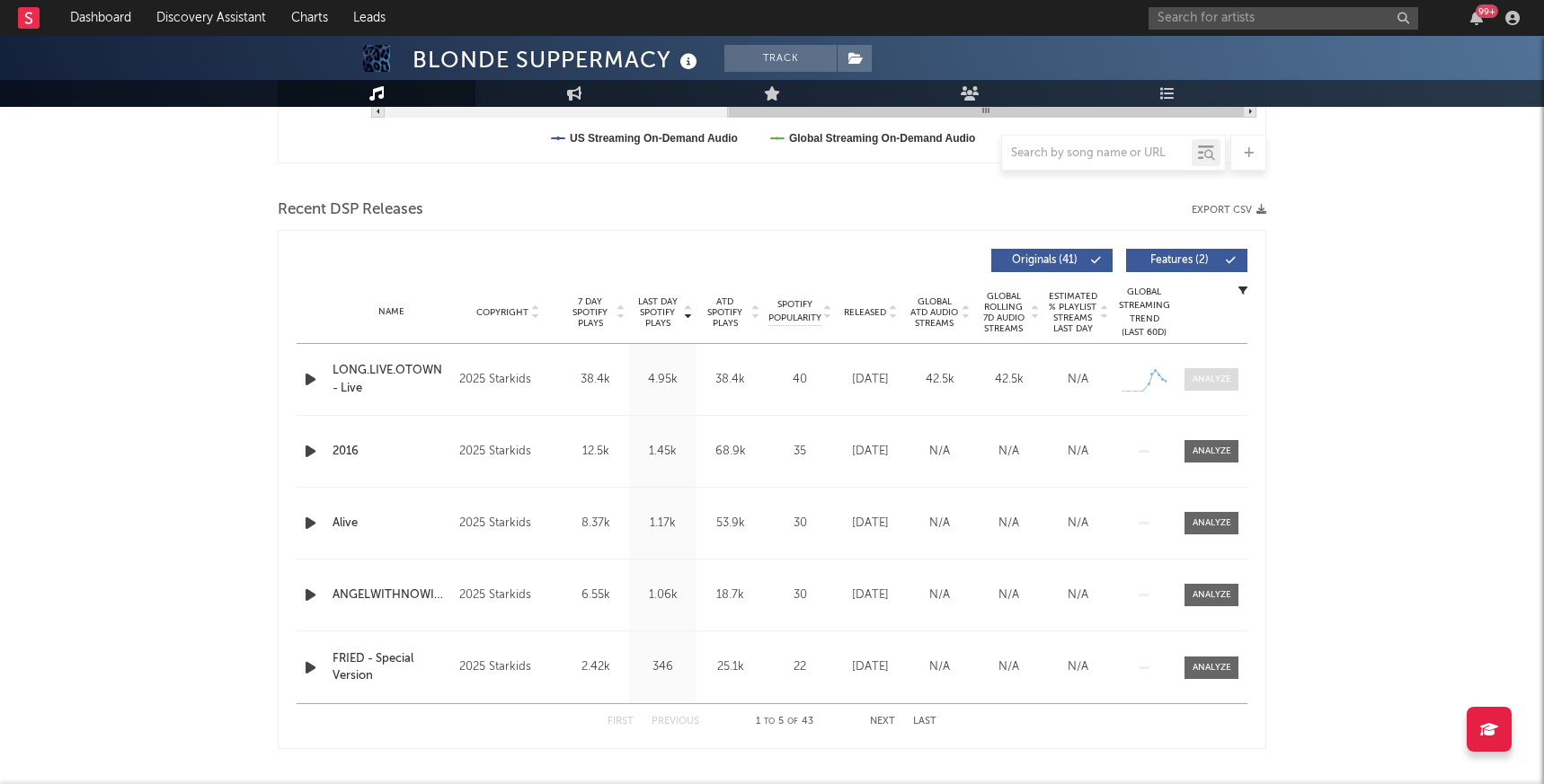
click at [1217, 382] on div at bounding box center [1211, 379] width 38 height 14
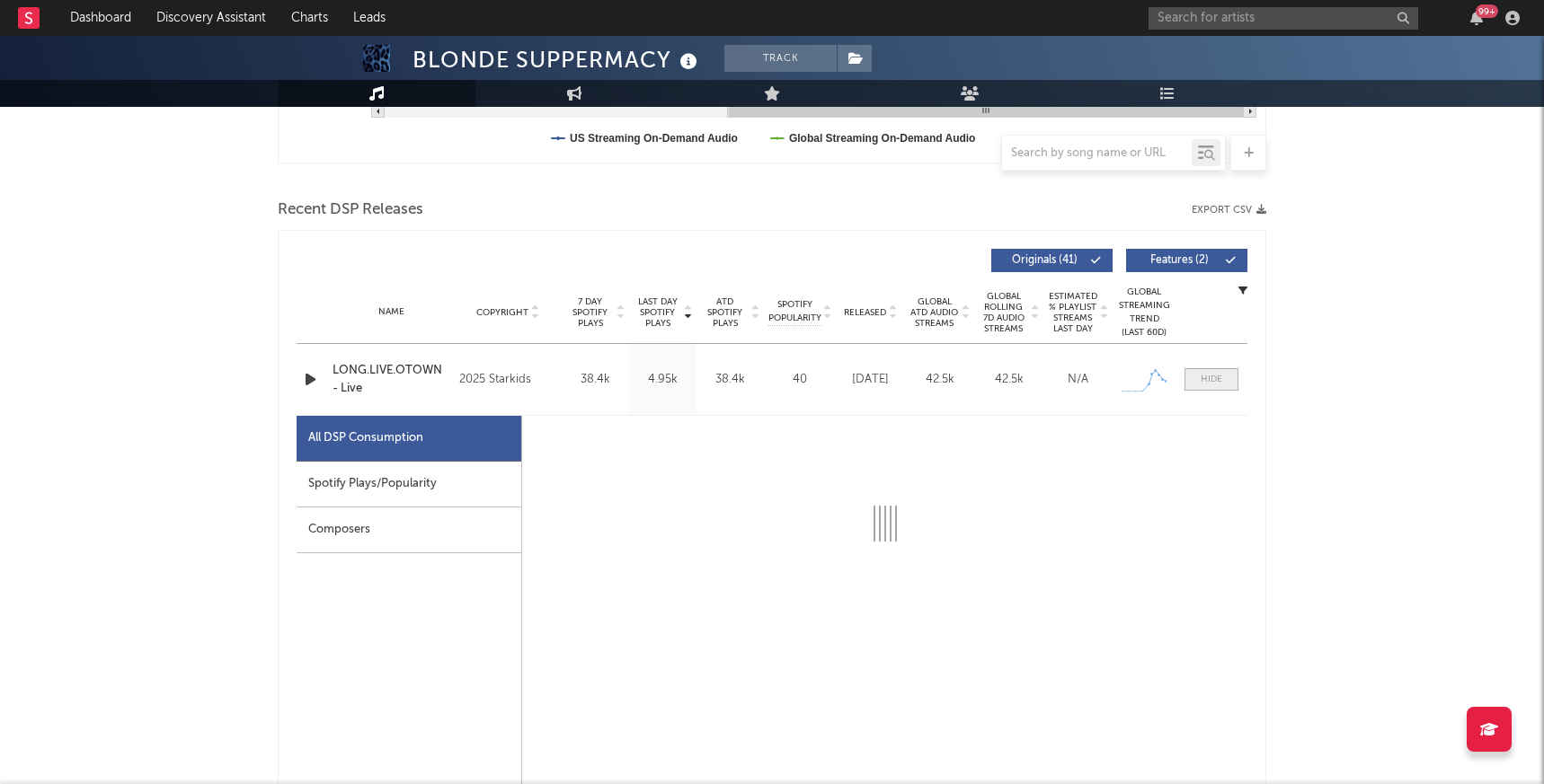
select select "1w"
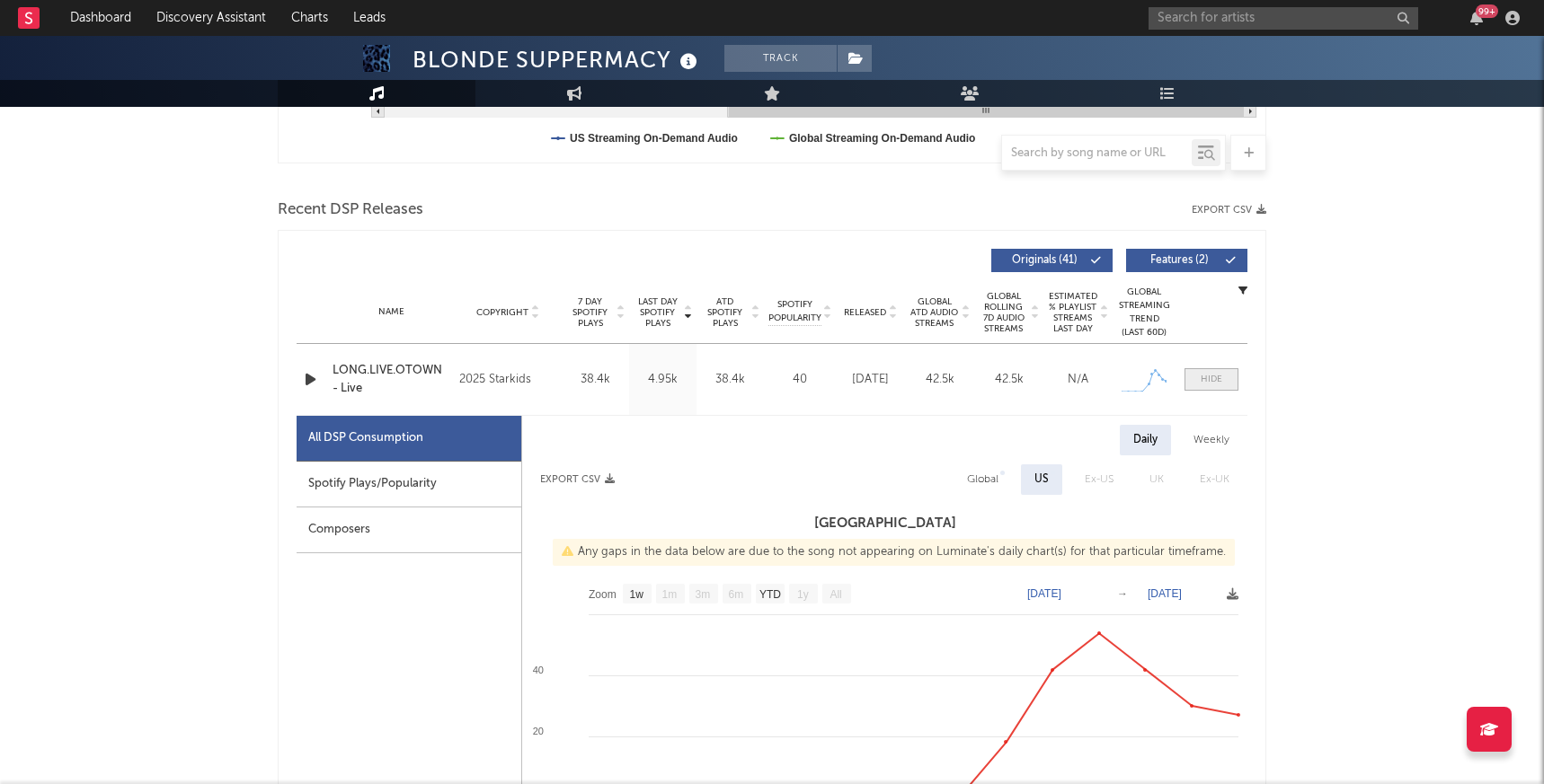
click at [1209, 382] on div at bounding box center [1211, 379] width 22 height 14
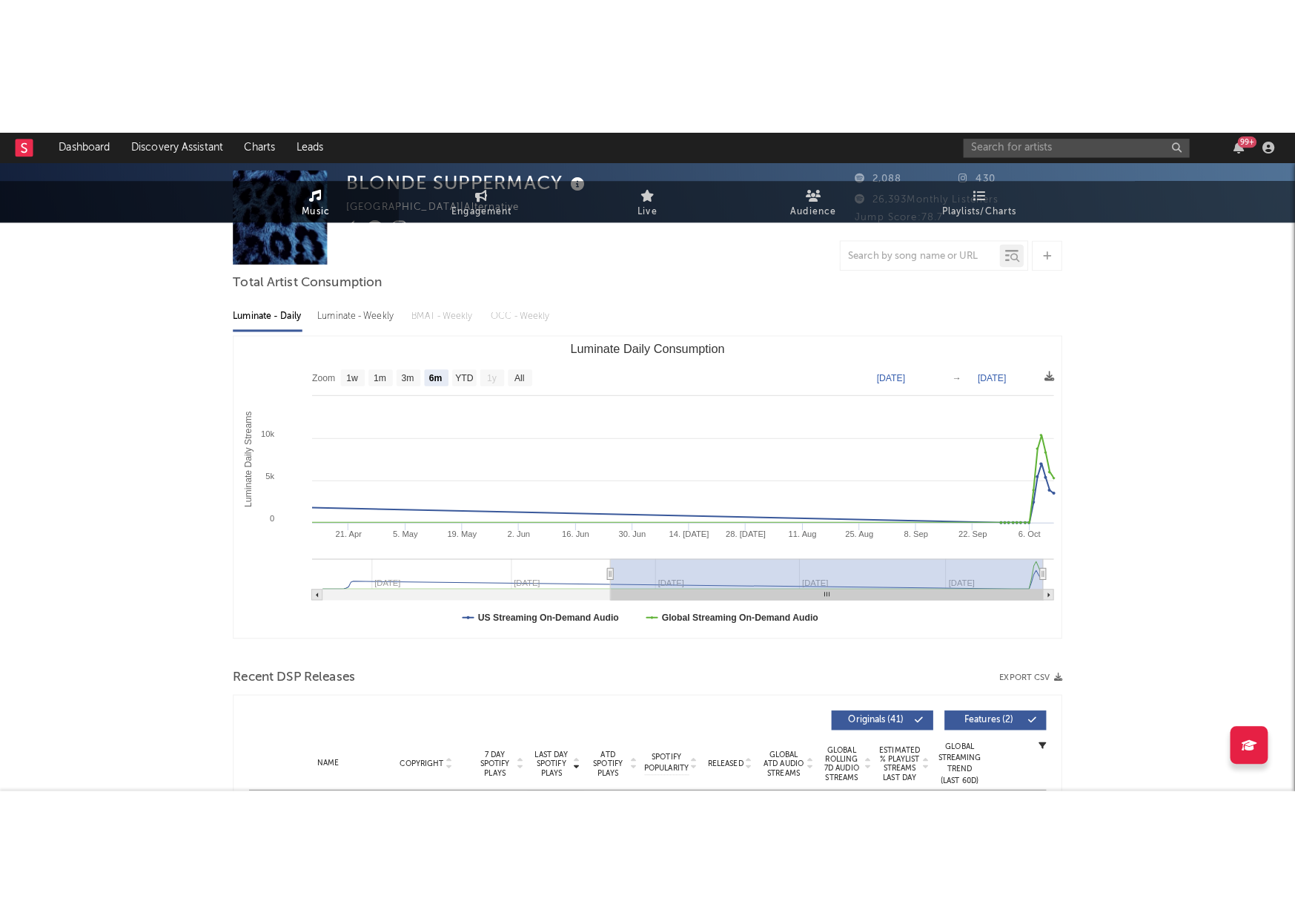
scroll to position [0, 0]
